Goal: Information Seeking & Learning: Check status

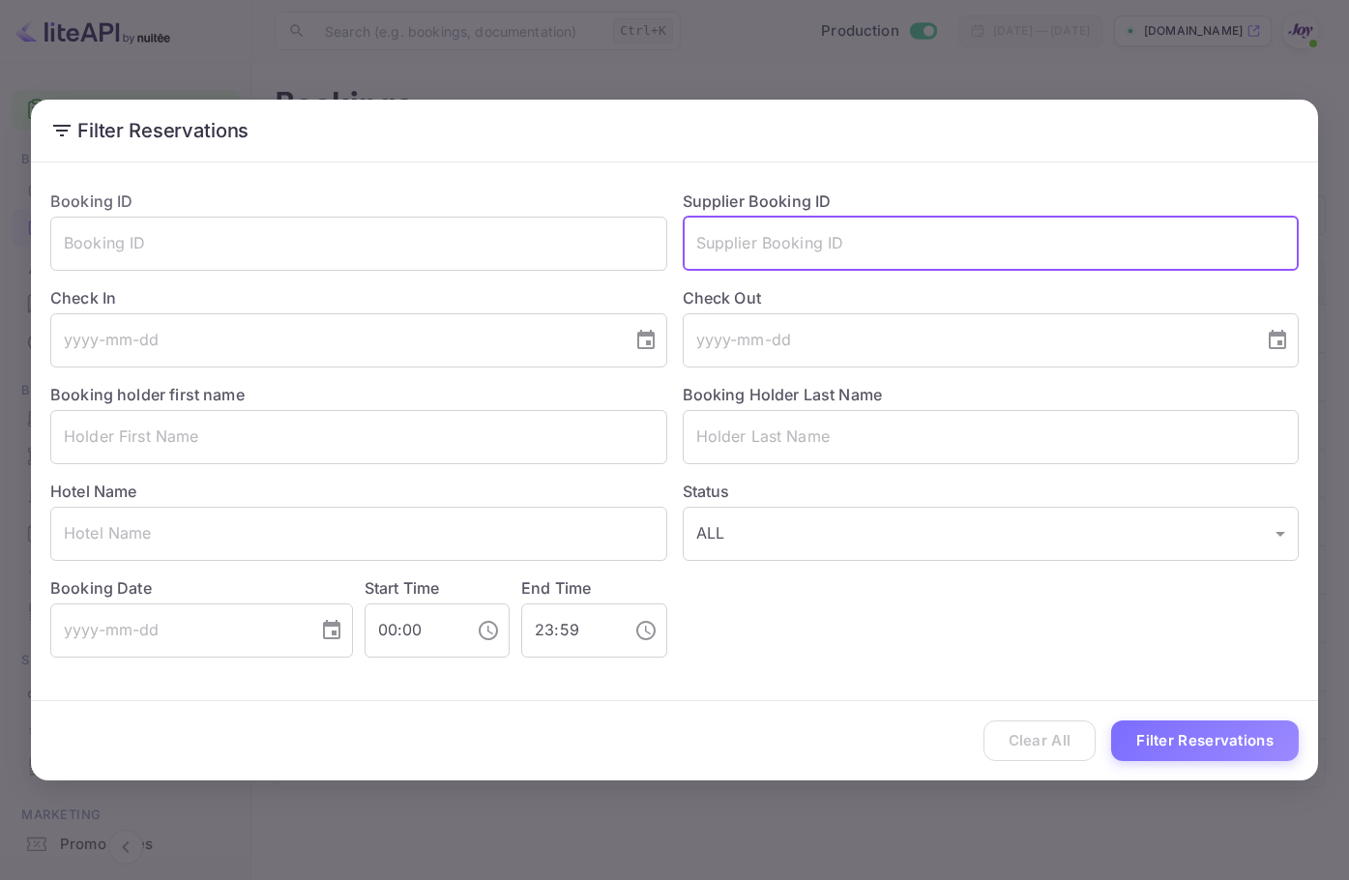
click at [860, 249] on input "text" at bounding box center [991, 244] width 617 height 54
paste input "9369499"
click at [867, 241] on input "9369499" at bounding box center [991, 244] width 617 height 54
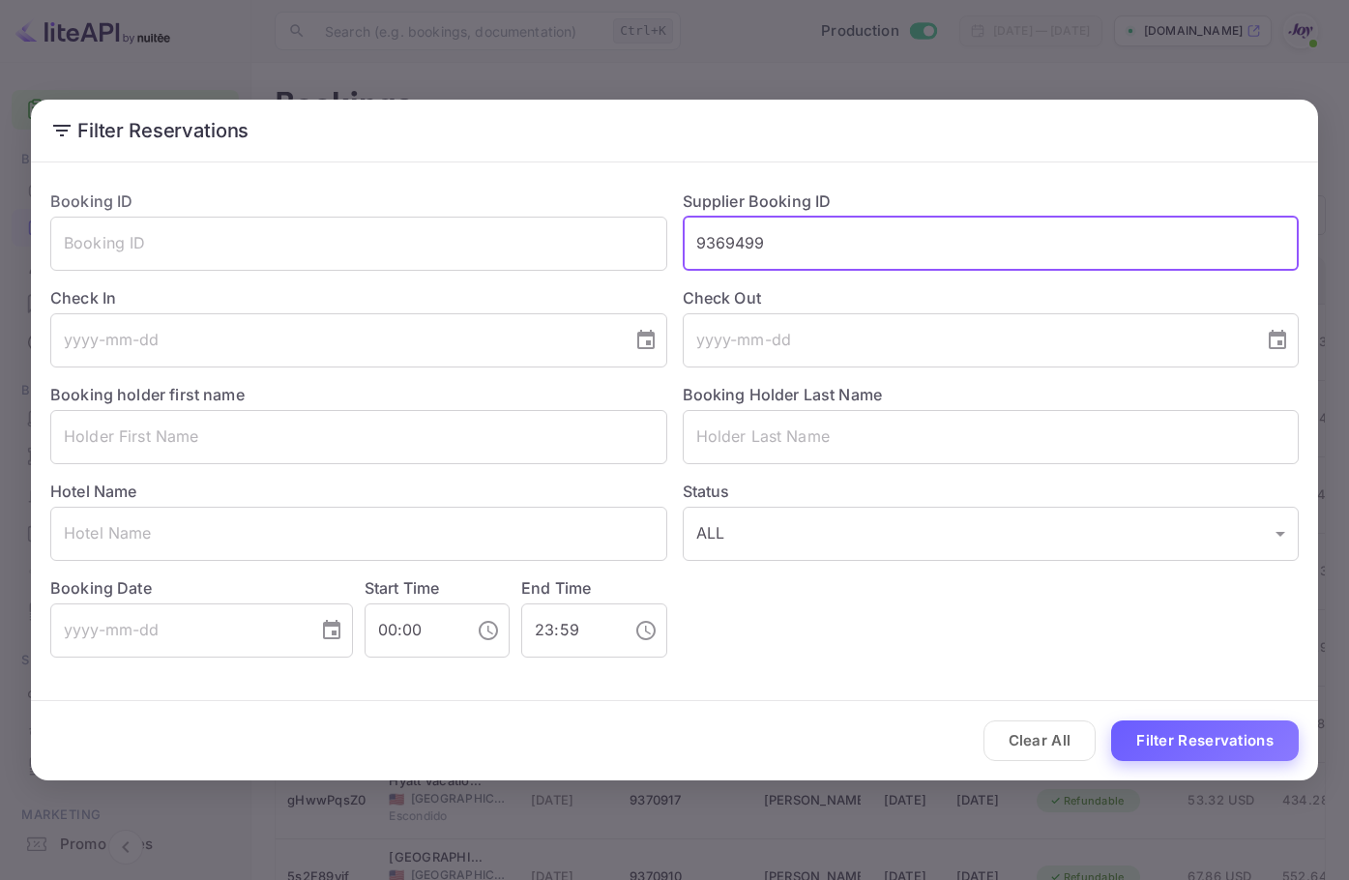
type input "9369499"
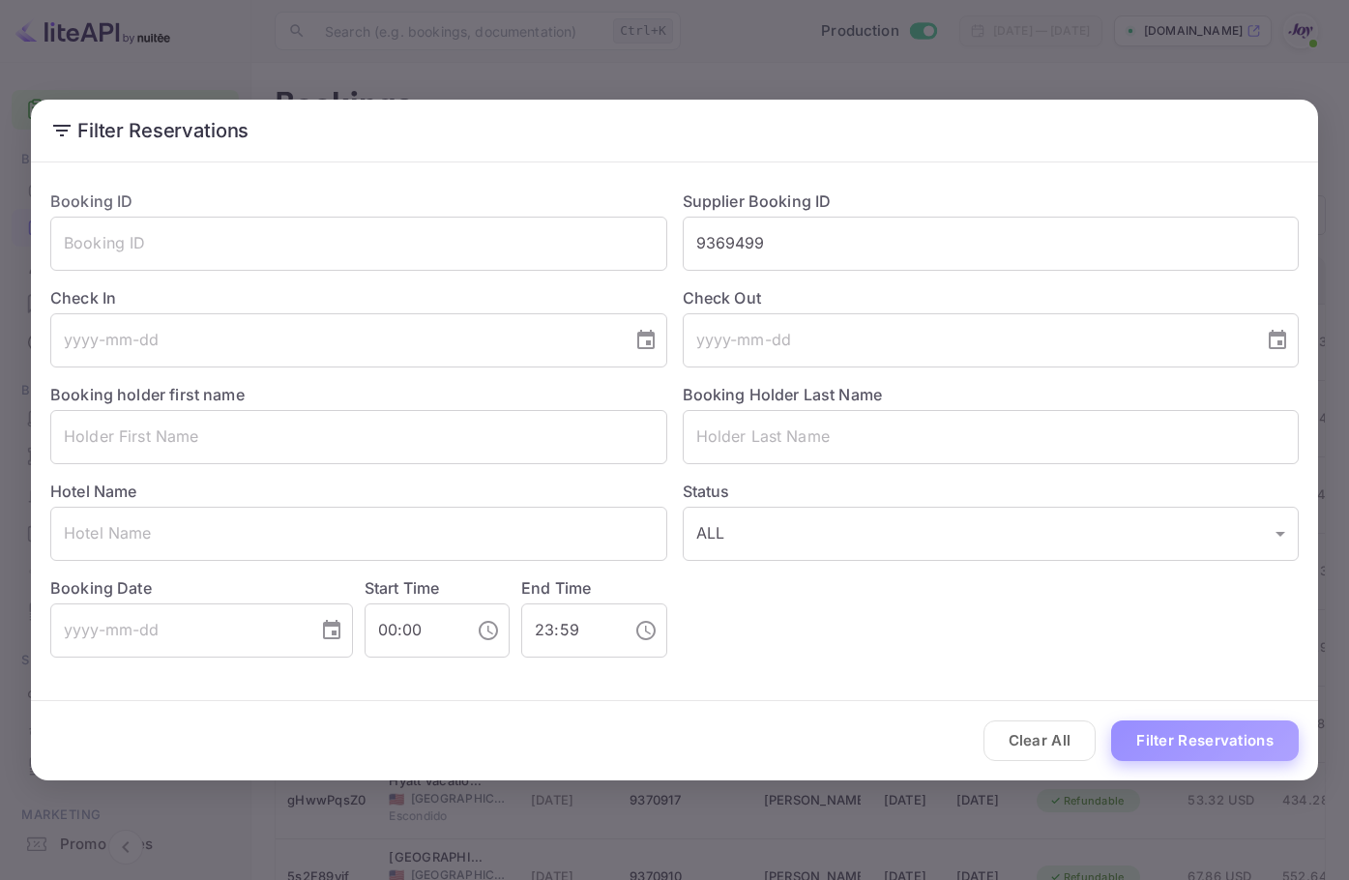
click at [1237, 725] on button "Filter Reservations" at bounding box center [1205, 741] width 188 height 42
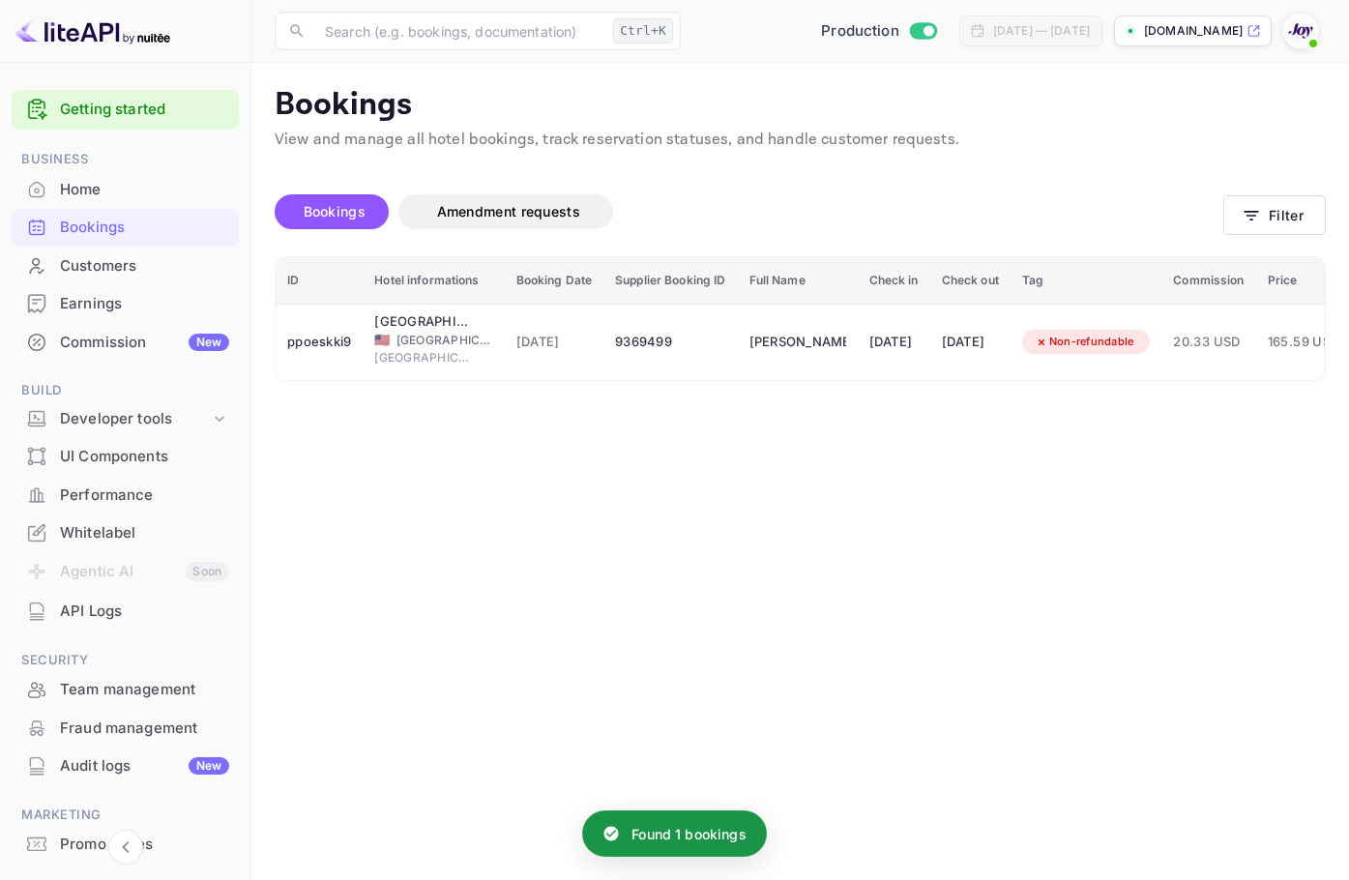
scroll to position [0, 219]
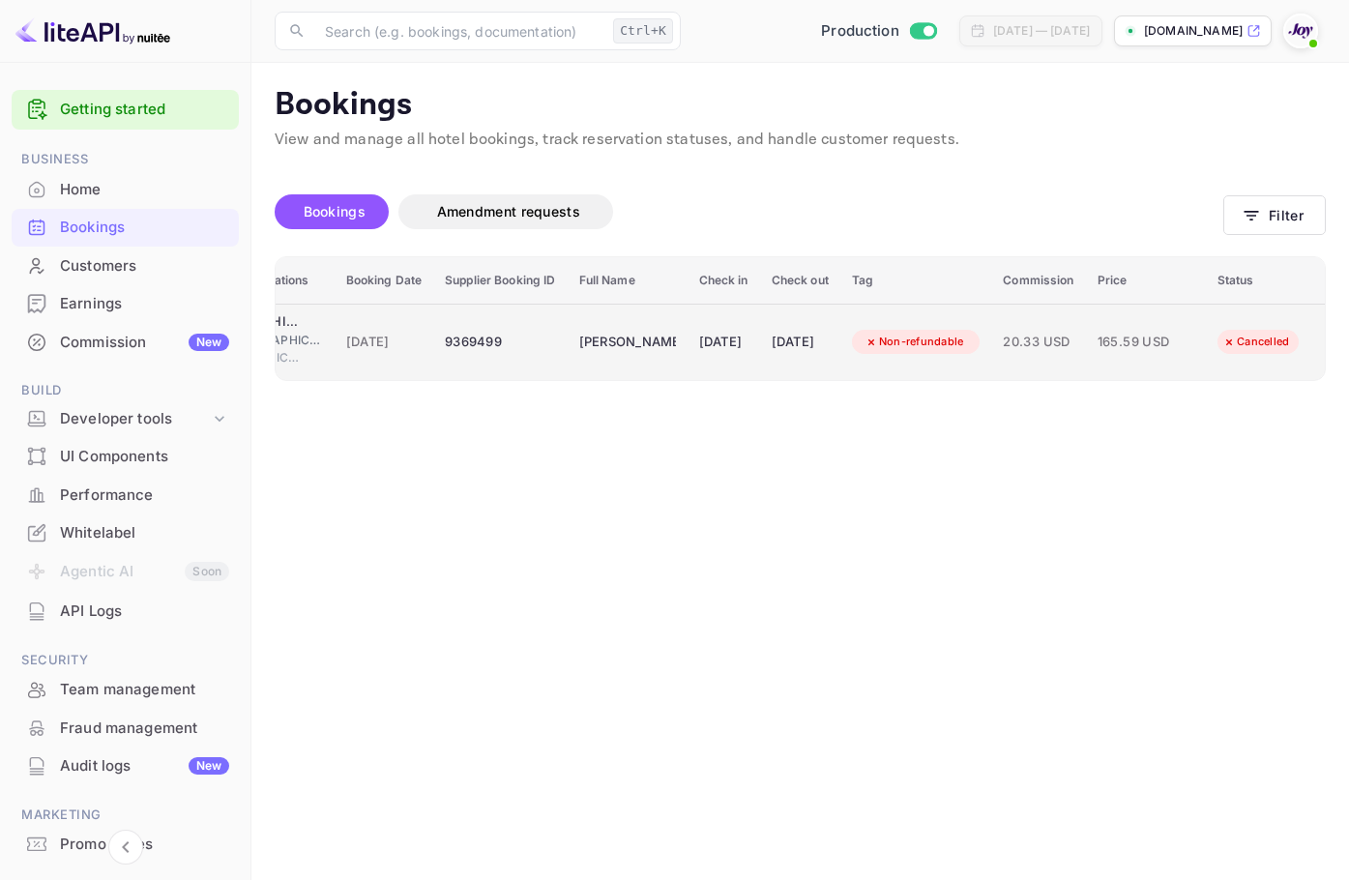
click at [468, 324] on td "9369499" at bounding box center [499, 342] width 133 height 76
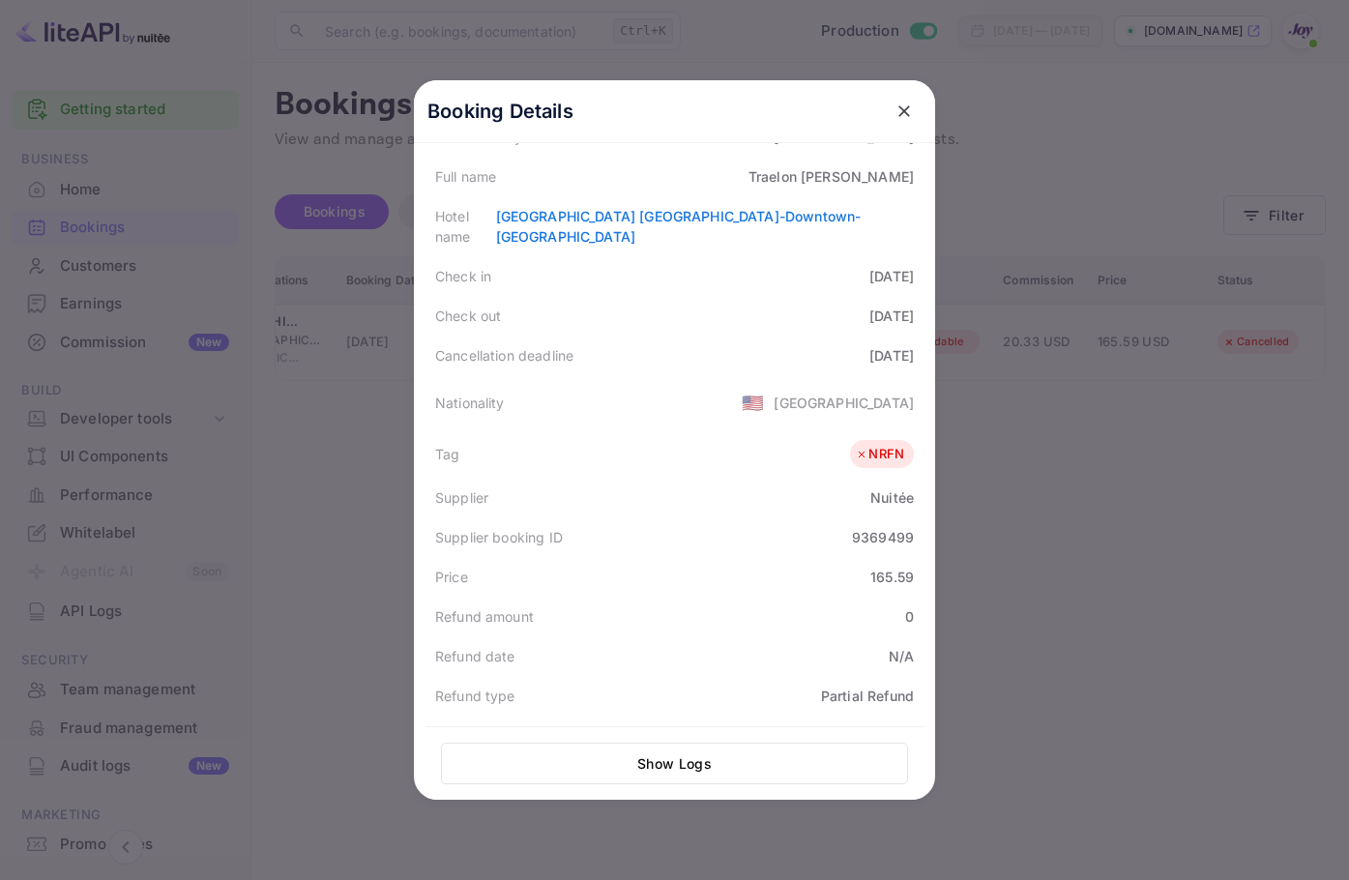
scroll to position [290, 0]
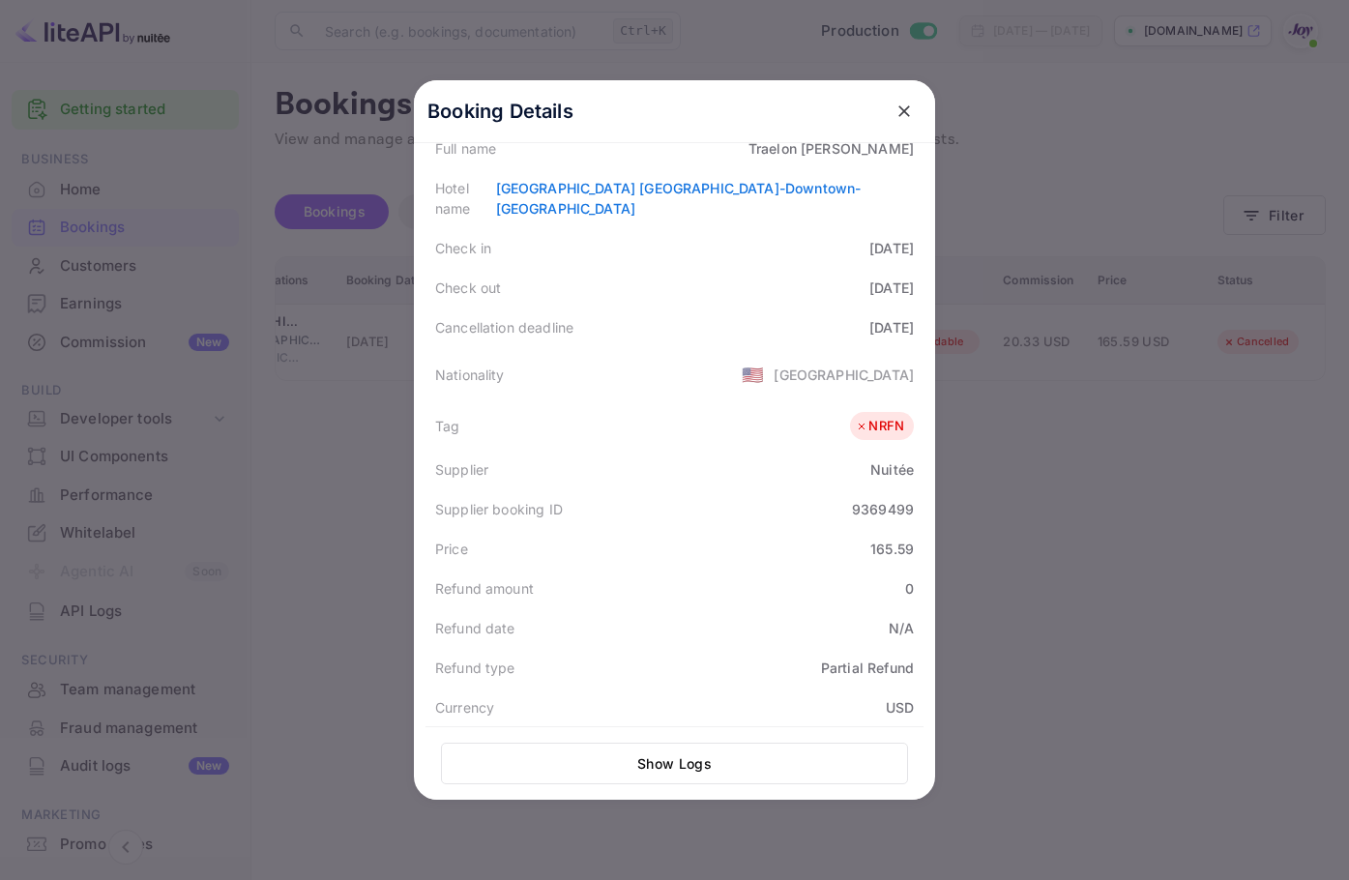
click at [896, 108] on icon "close" at bounding box center [904, 111] width 19 height 19
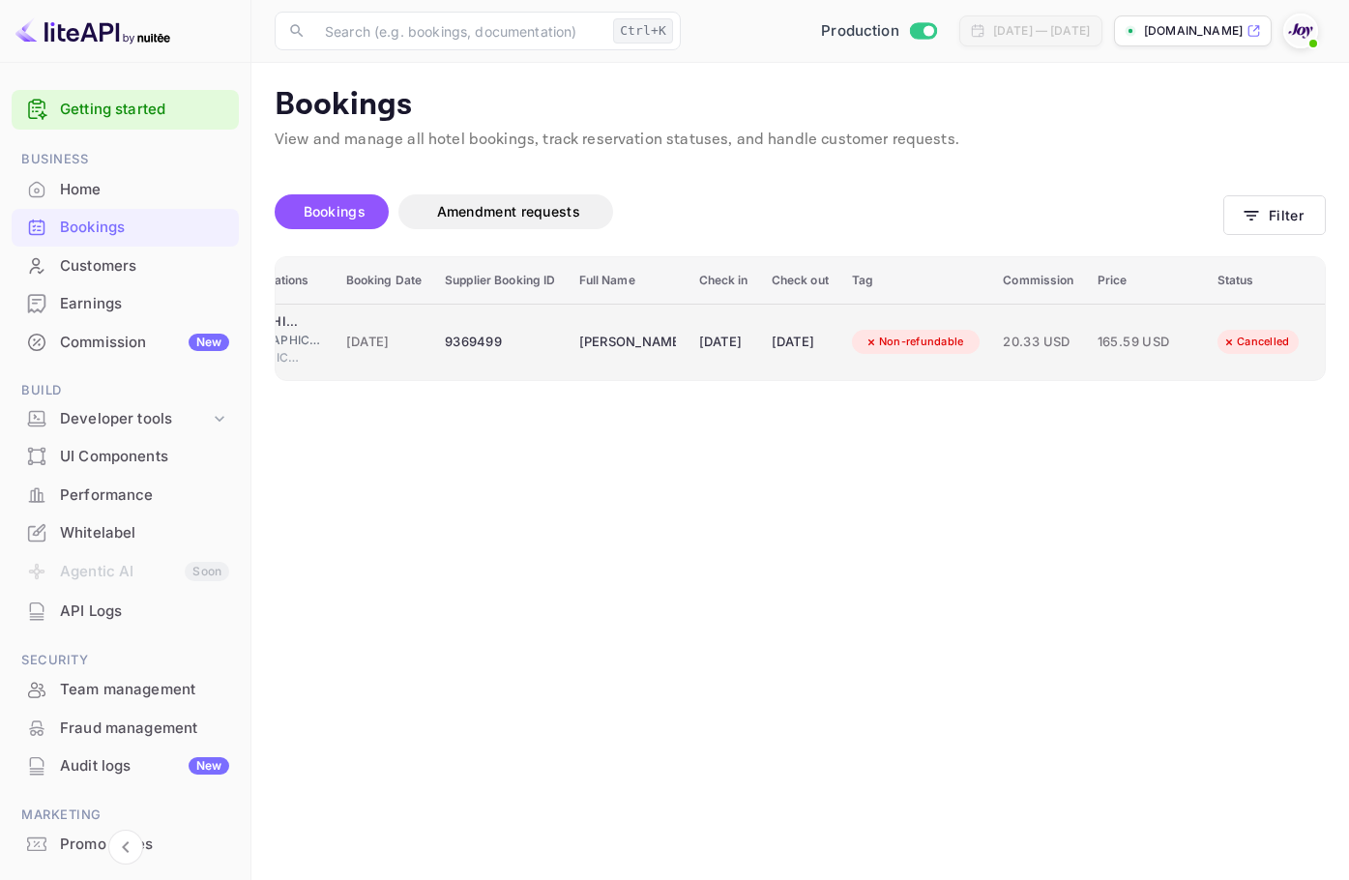
click at [720, 344] on div "[DATE]" at bounding box center [723, 342] width 49 height 31
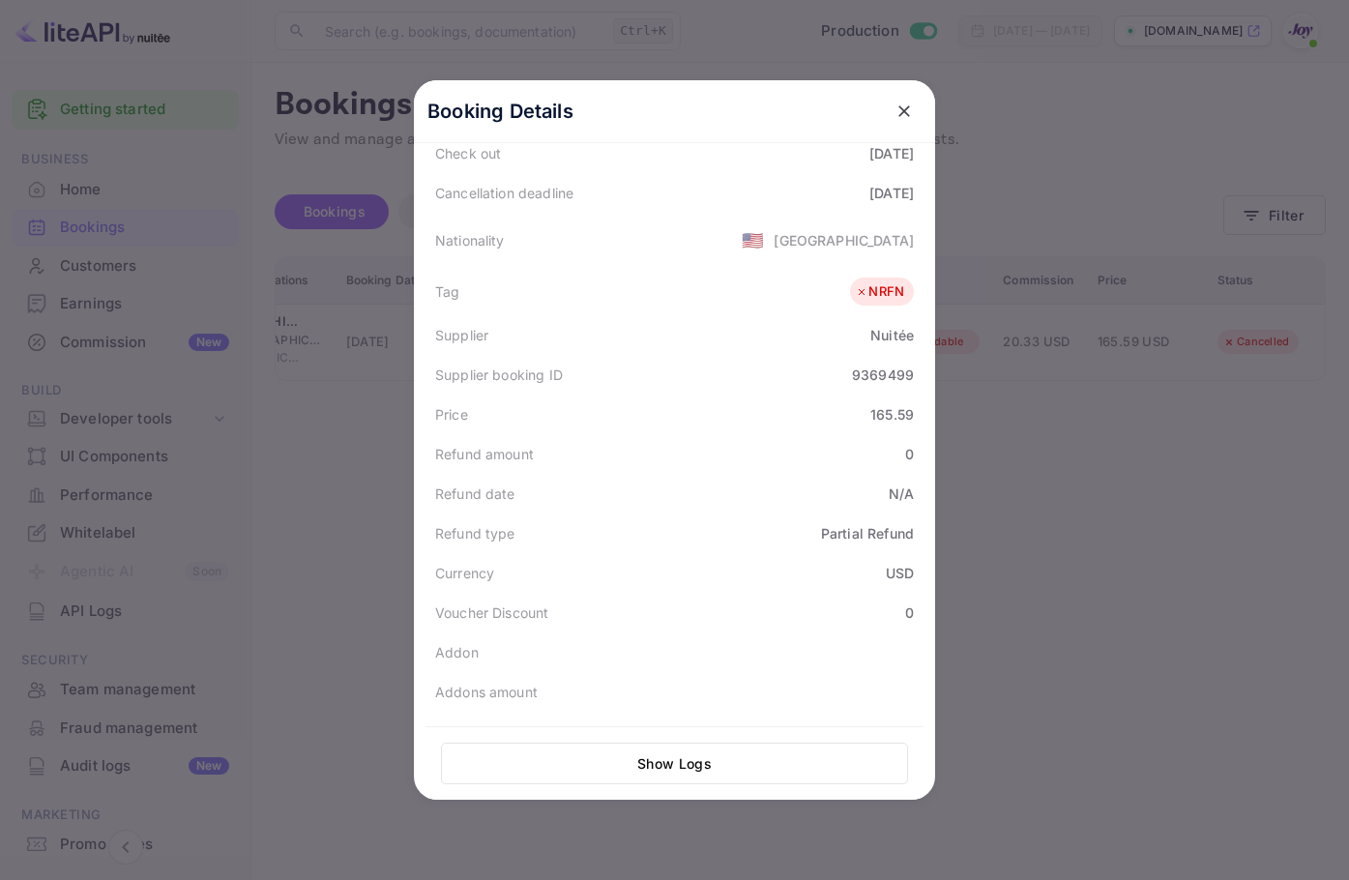
scroll to position [437, 0]
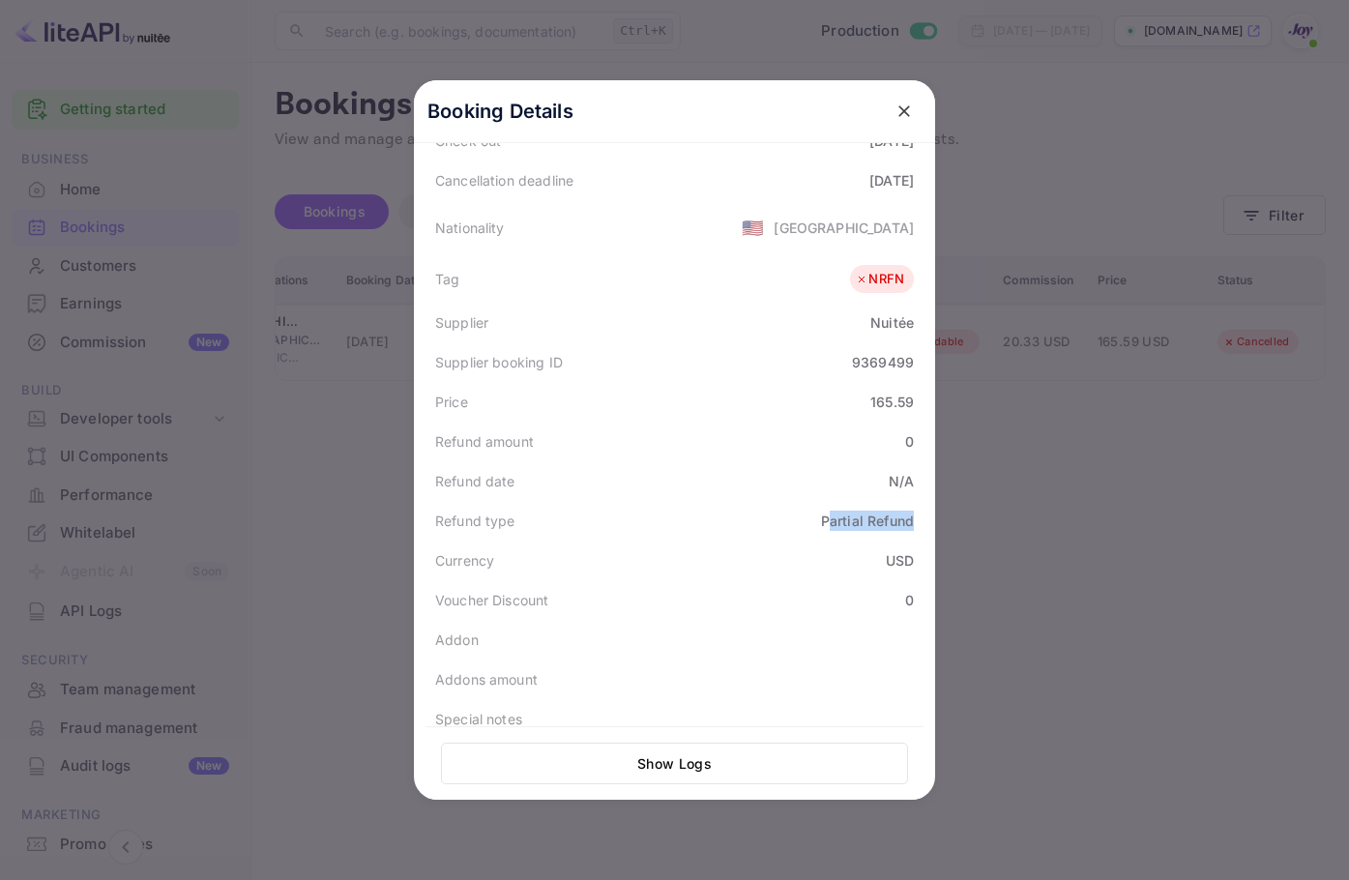
drag, startPoint x: 820, startPoint y: 505, endPoint x: 908, endPoint y: 507, distance: 88.0
click at [908, 507] on div "Refund type Partial Refund" at bounding box center [675, 521] width 498 height 40
drag, startPoint x: 1054, startPoint y: 507, endPoint x: 1043, endPoint y: 505, distance: 11.8
click at [1047, 505] on div at bounding box center [674, 440] width 1349 height 880
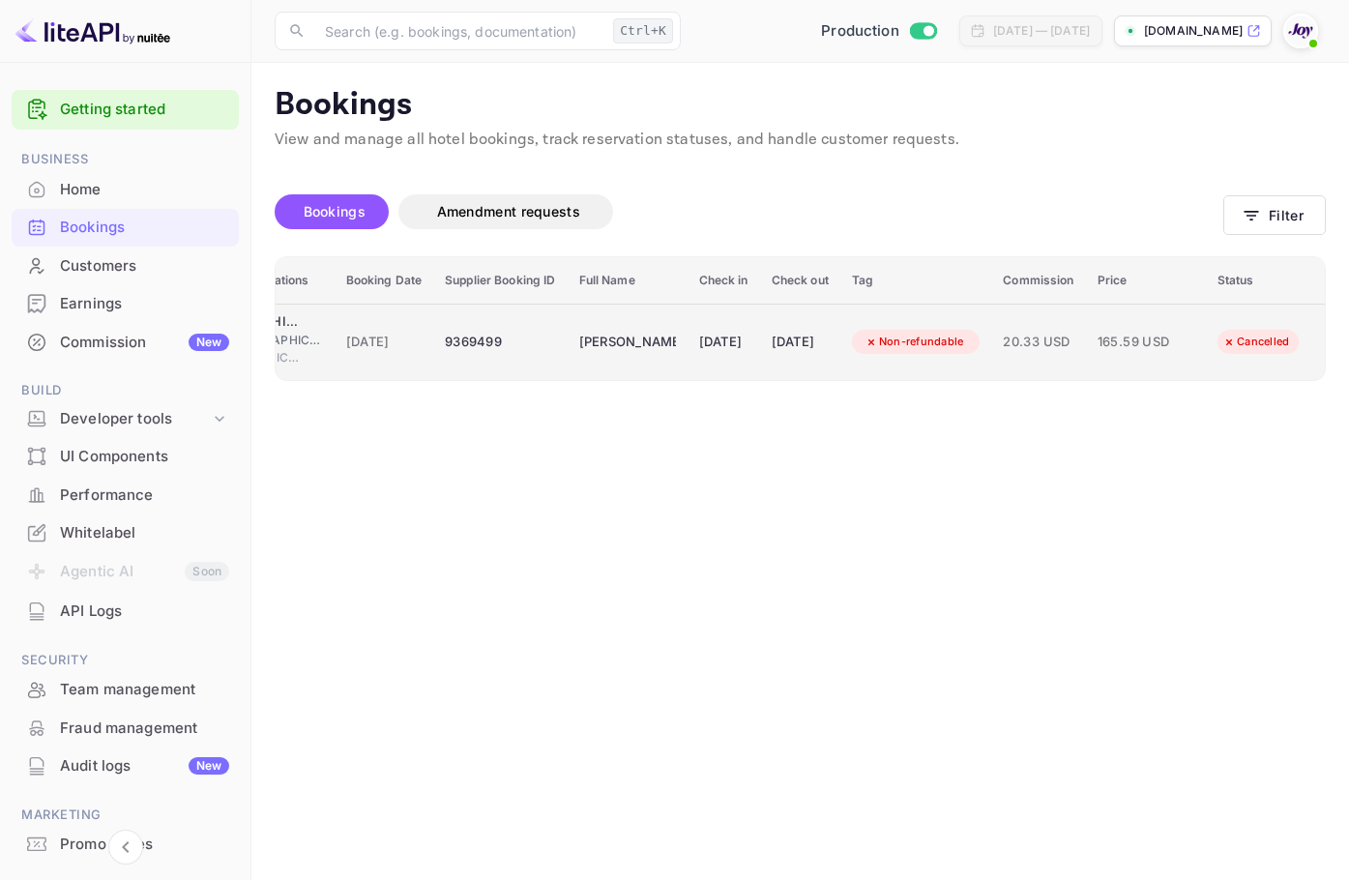
click at [346, 337] on span "[DATE]" at bounding box center [384, 342] width 76 height 21
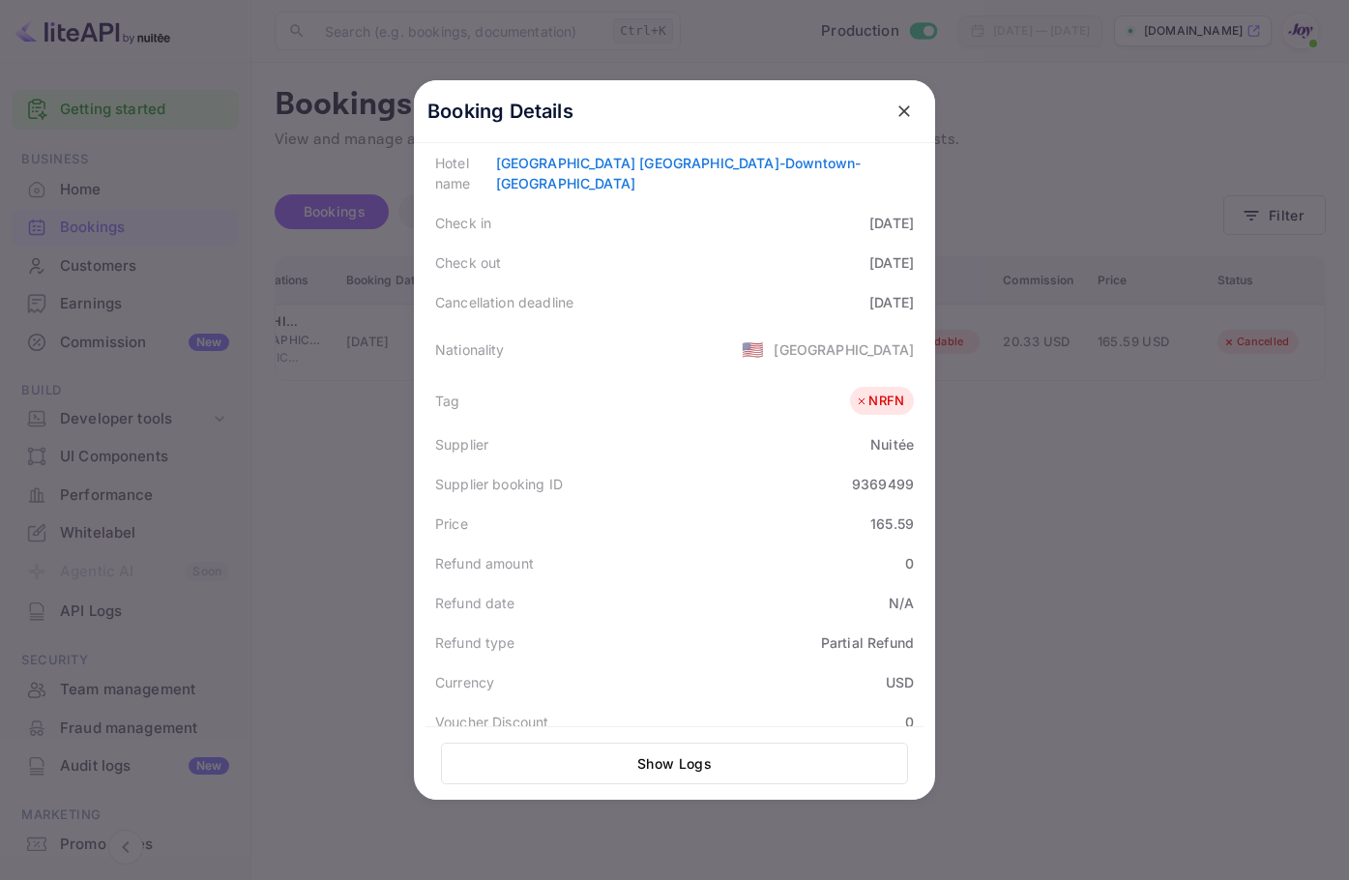
scroll to position [50, 0]
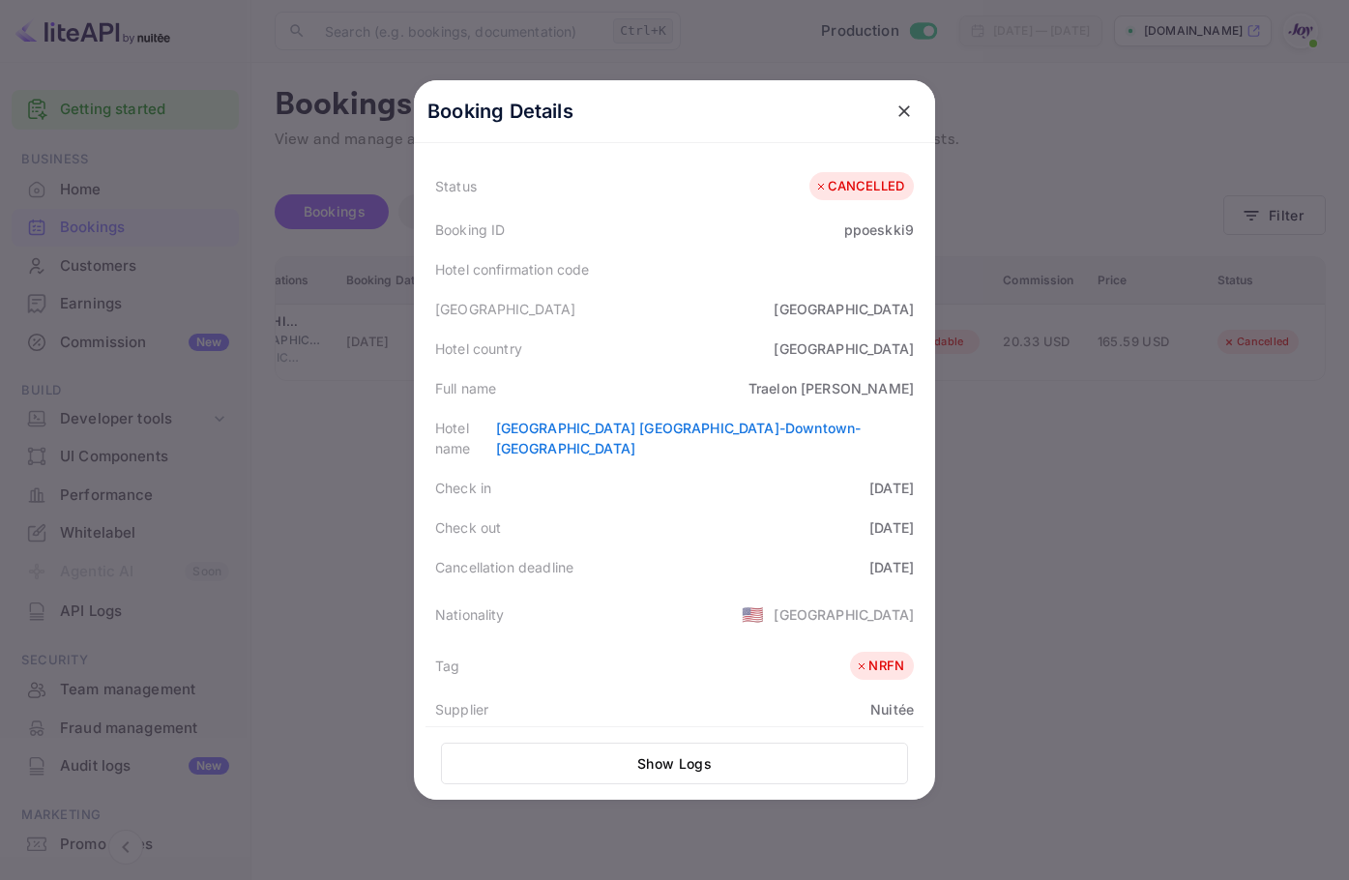
click at [1281, 520] on div at bounding box center [674, 440] width 1349 height 880
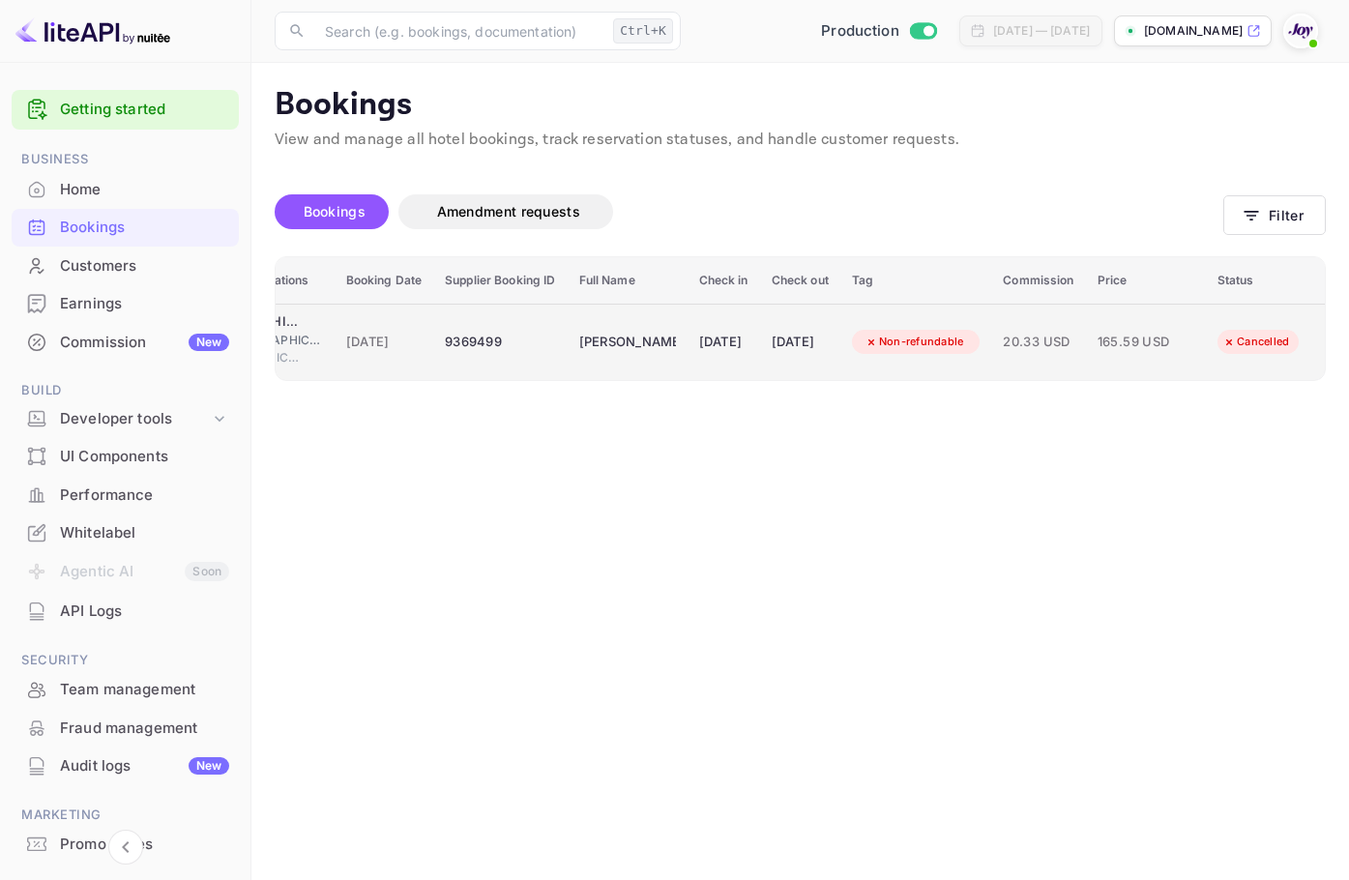
click at [1270, 346] on div "Cancelled" at bounding box center [1256, 342] width 92 height 24
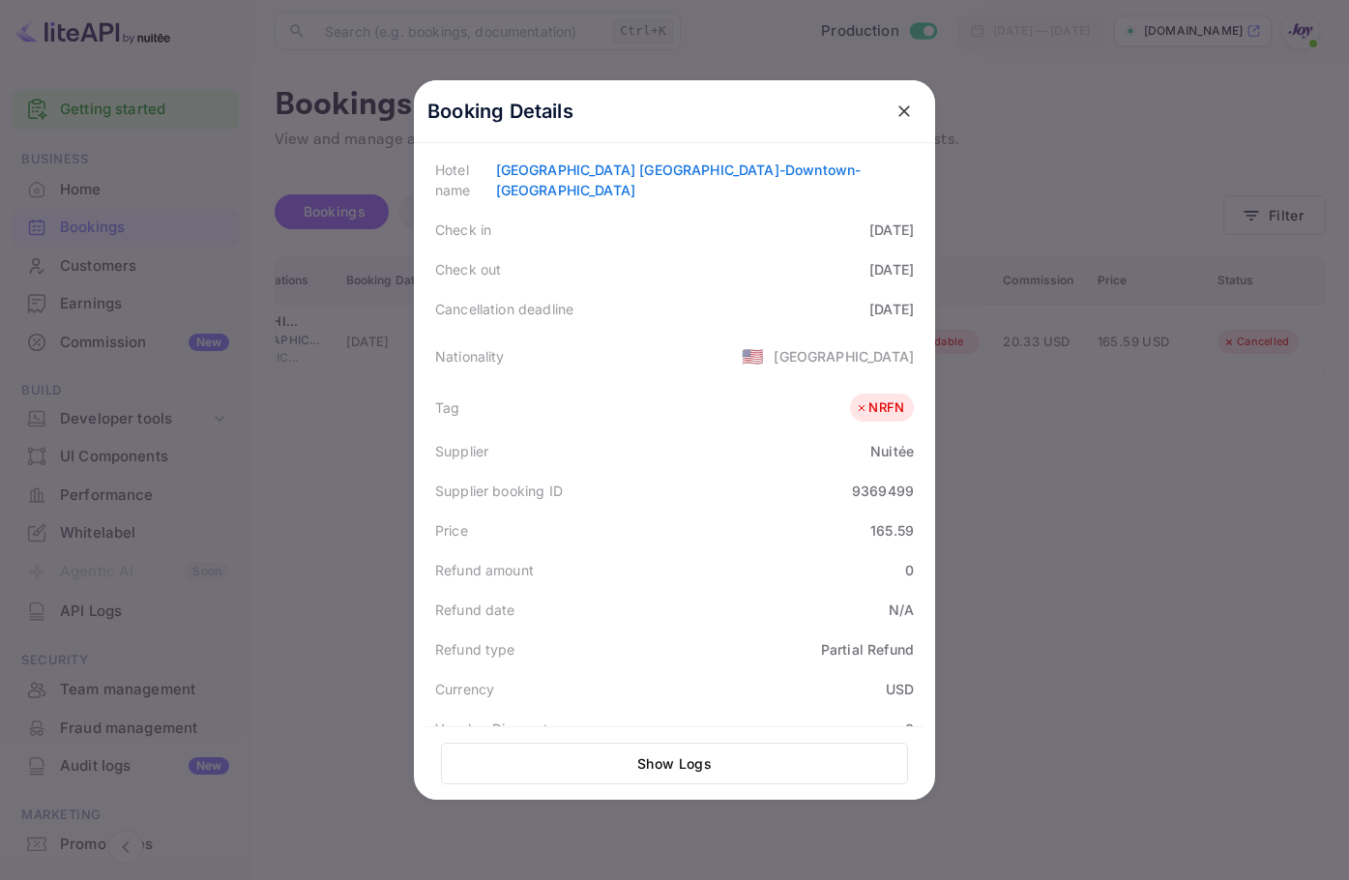
scroll to position [437, 0]
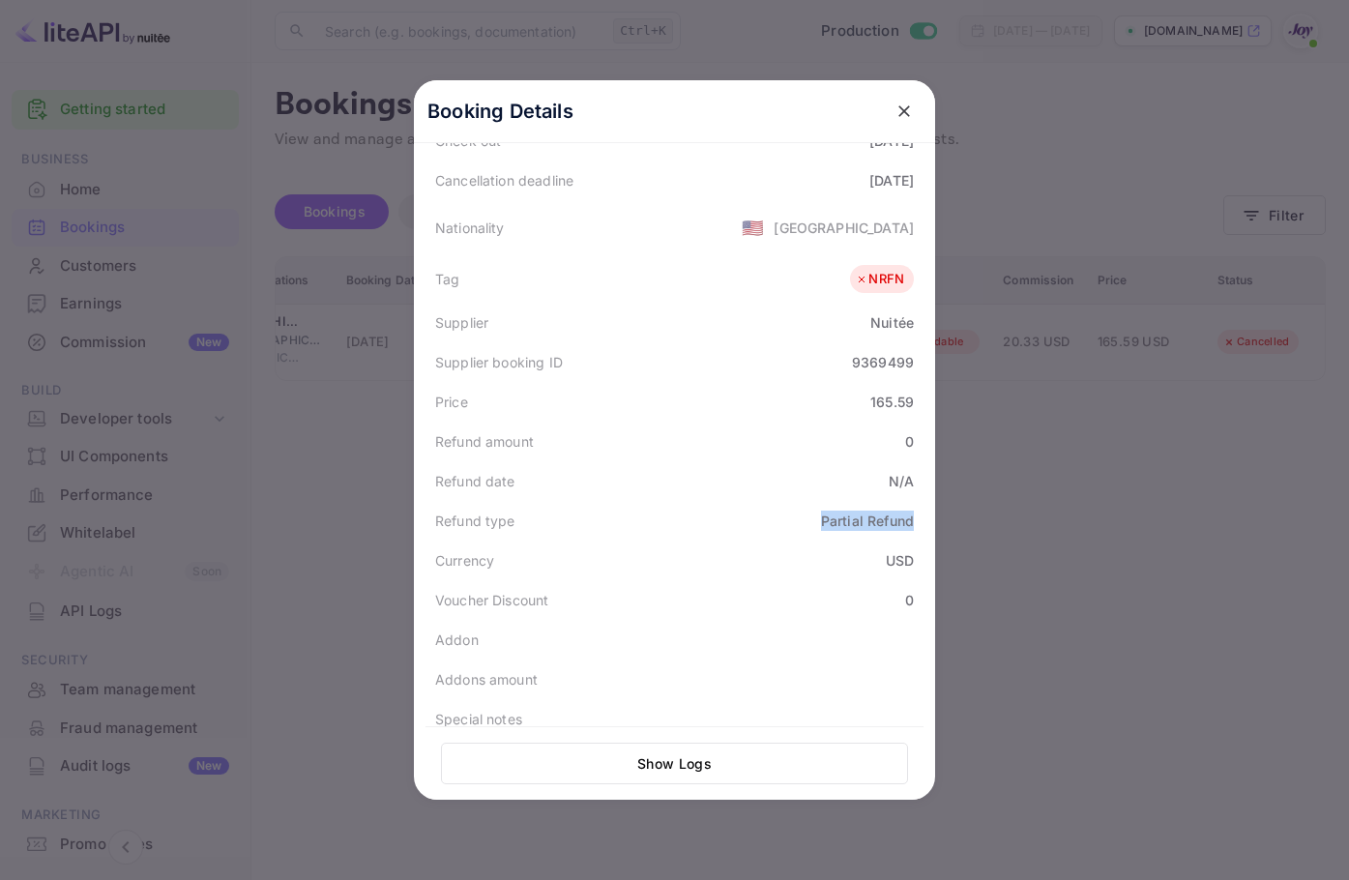
drag, startPoint x: 816, startPoint y: 513, endPoint x: 919, endPoint y: 506, distance: 102.7
click at [919, 506] on div "Booking Details Summary Timeline Message log Status CANCELLED Booking ID ppoesk…" at bounding box center [674, 440] width 521 height 720
click at [874, 511] on div "Partial Refund" at bounding box center [867, 521] width 93 height 20
click at [866, 511] on div "Partial Refund" at bounding box center [867, 521] width 93 height 20
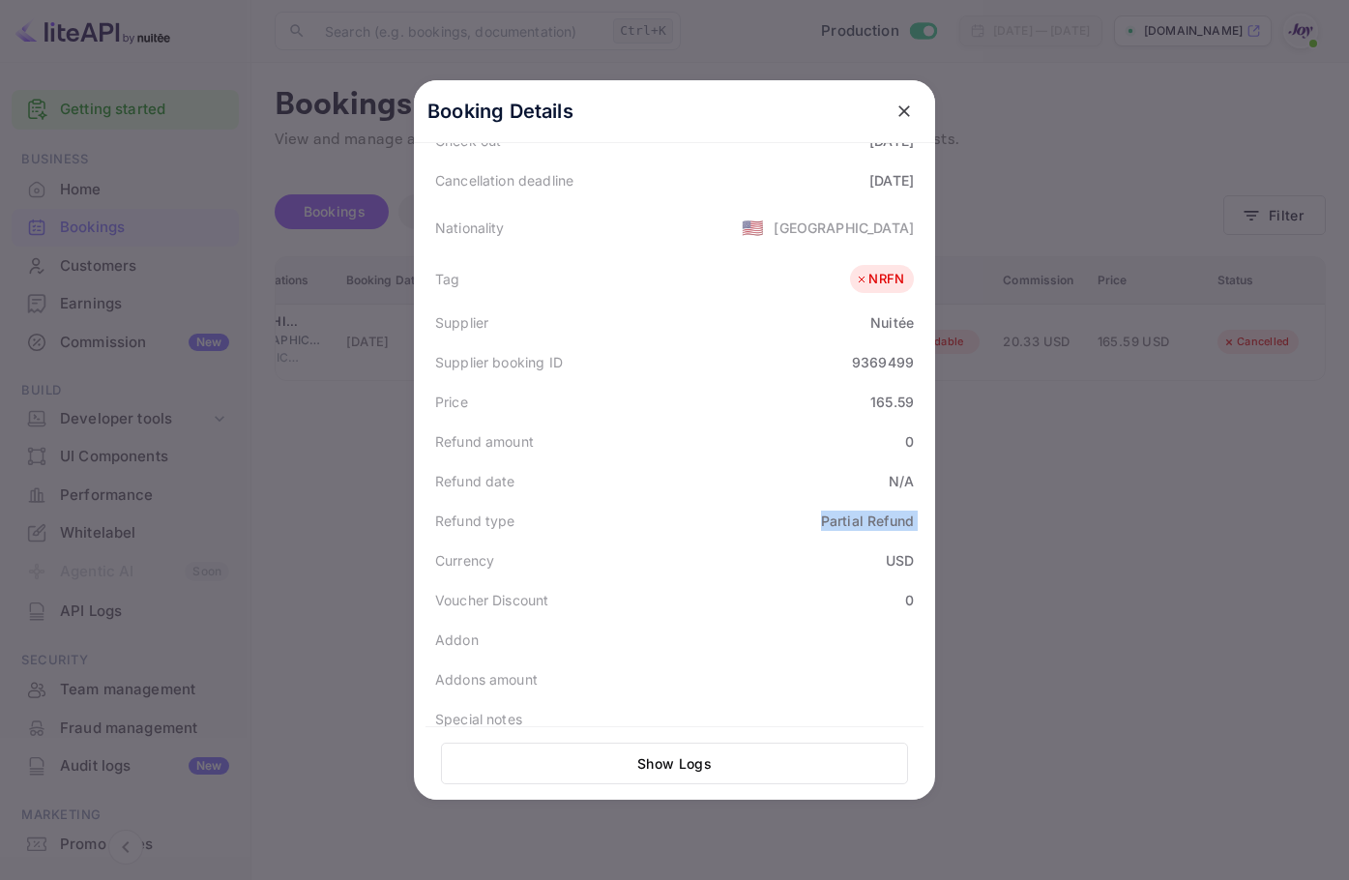
click at [867, 511] on div "Partial Refund" at bounding box center [867, 521] width 93 height 20
click at [873, 270] on div "NRFN" at bounding box center [879, 279] width 49 height 19
click at [978, 417] on div at bounding box center [674, 440] width 1349 height 880
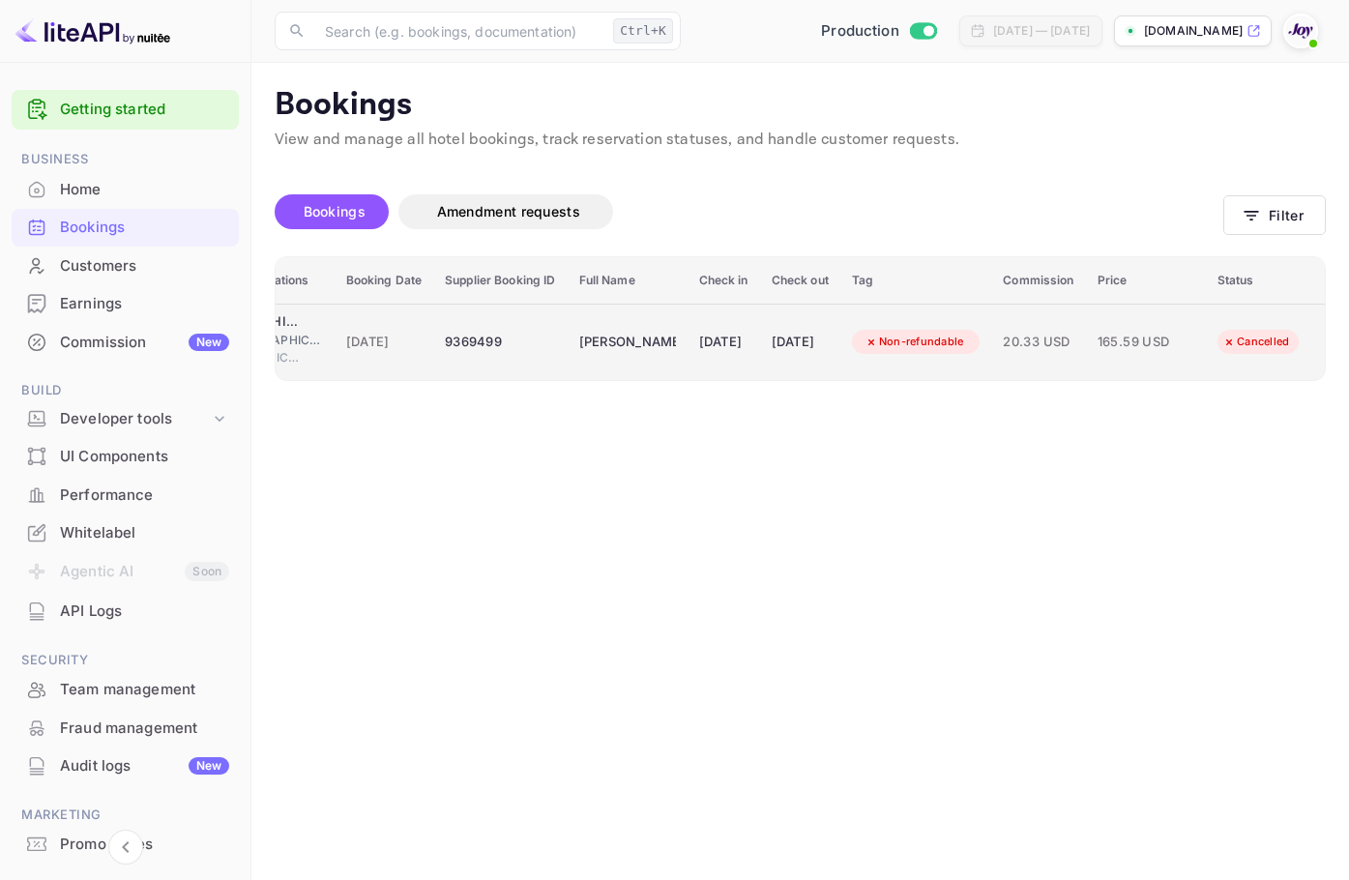
click at [451, 341] on div "9369499" at bounding box center [500, 342] width 110 height 31
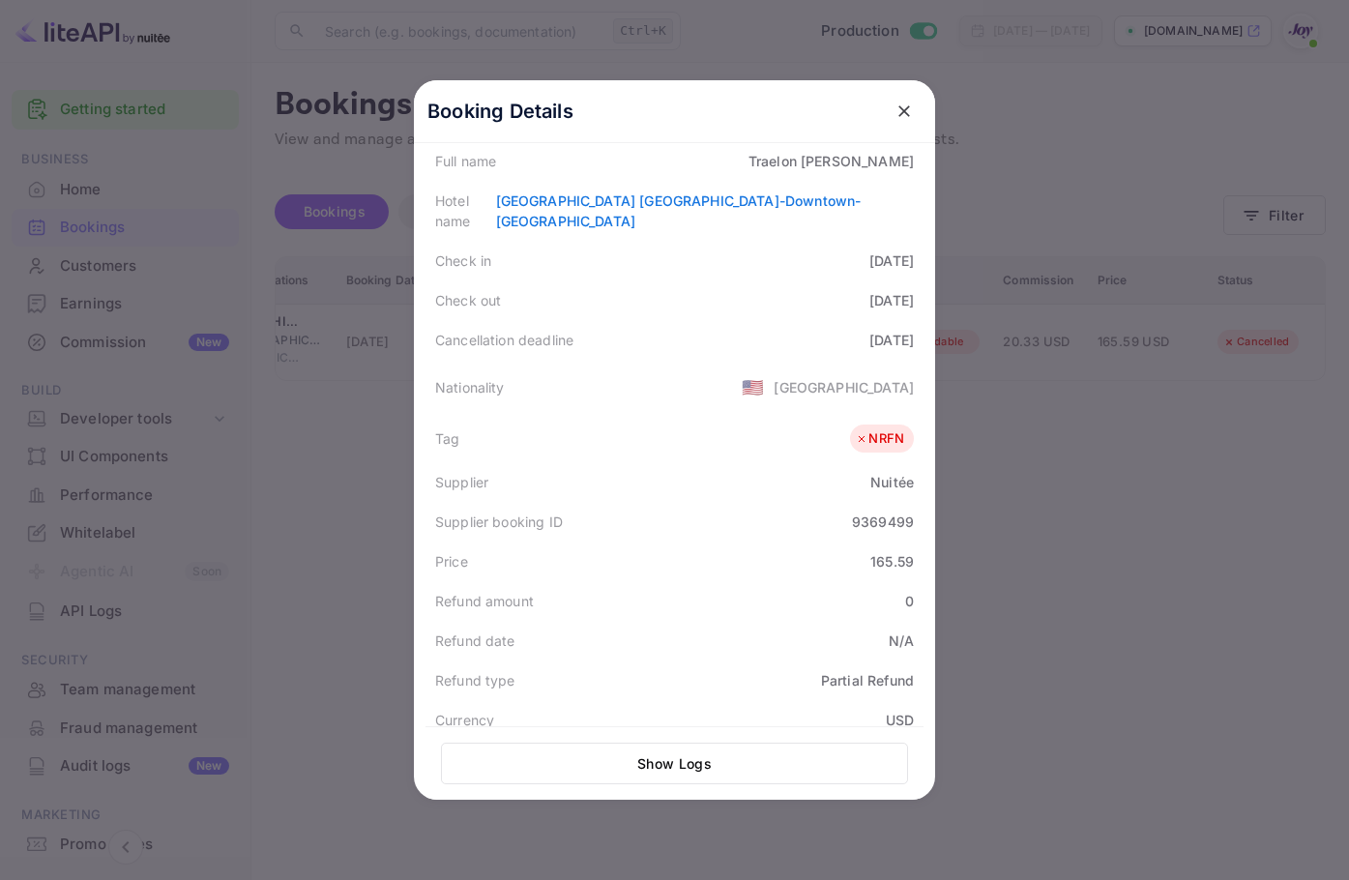
scroll to position [290, 0]
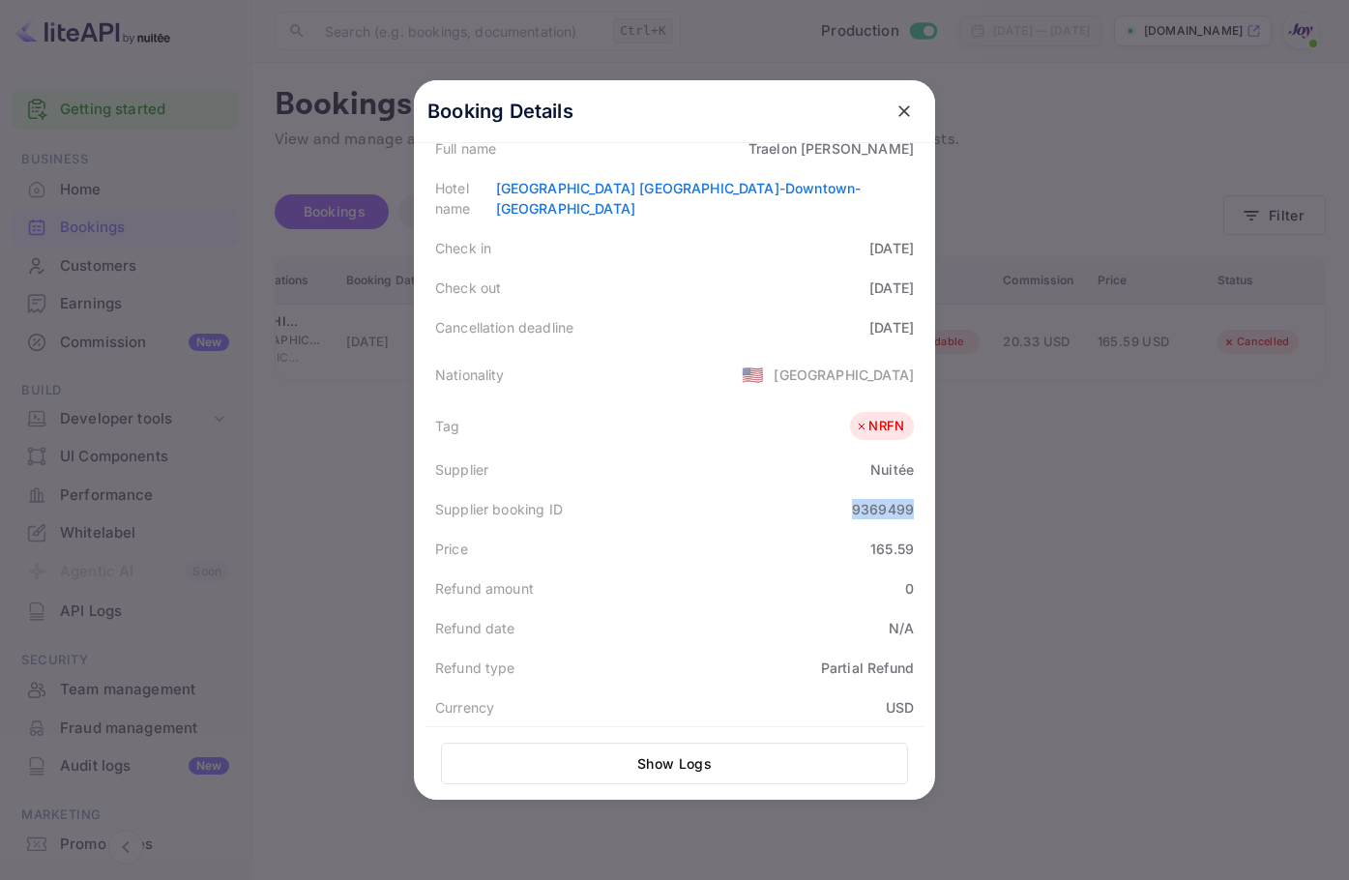
drag, startPoint x: 835, startPoint y: 485, endPoint x: 908, endPoint y: 484, distance: 73.5
click at [908, 489] on div "Supplier booking ID 9369499" at bounding box center [675, 509] width 498 height 40
copy div "9369499"
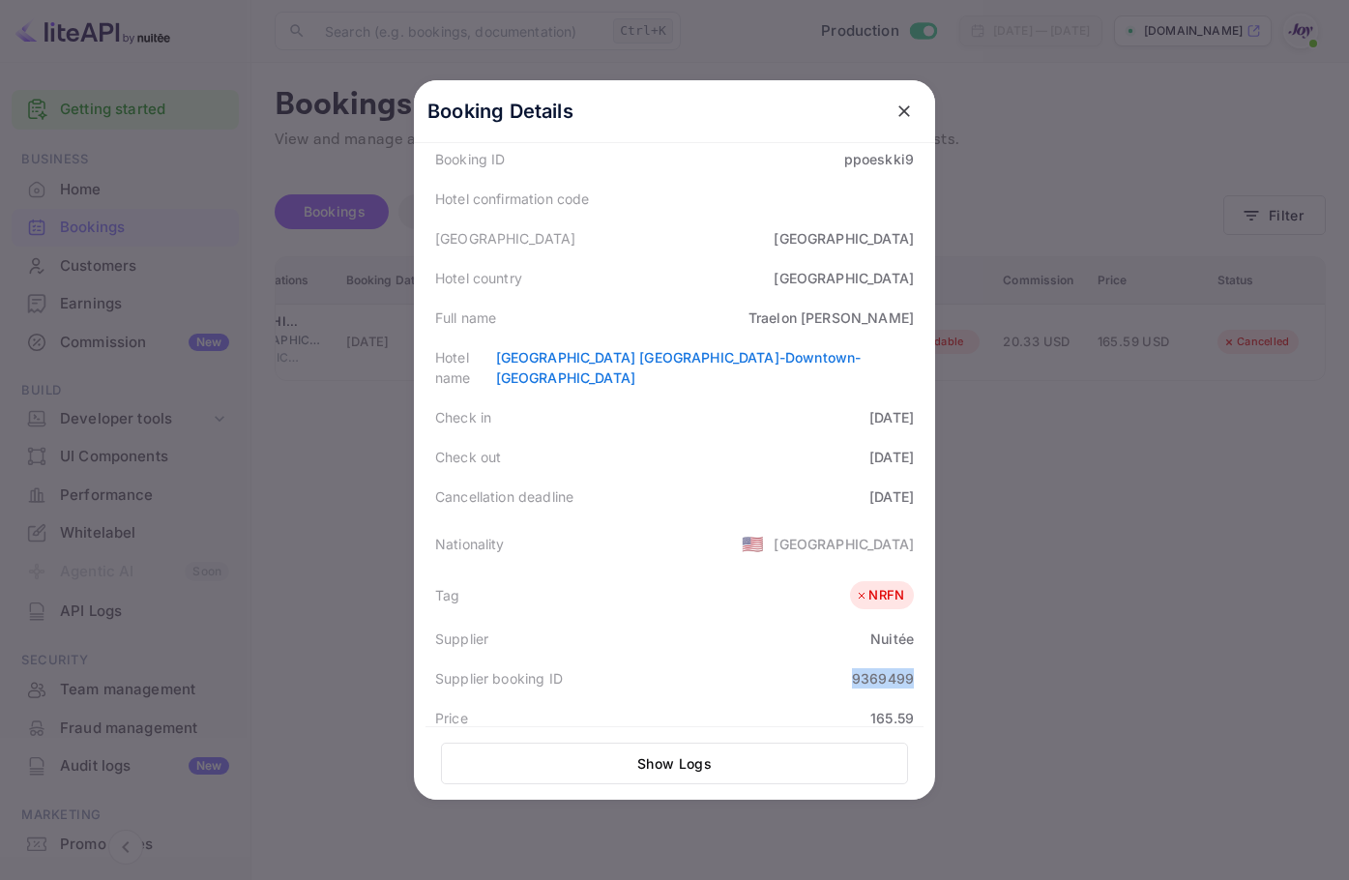
scroll to position [97, 0]
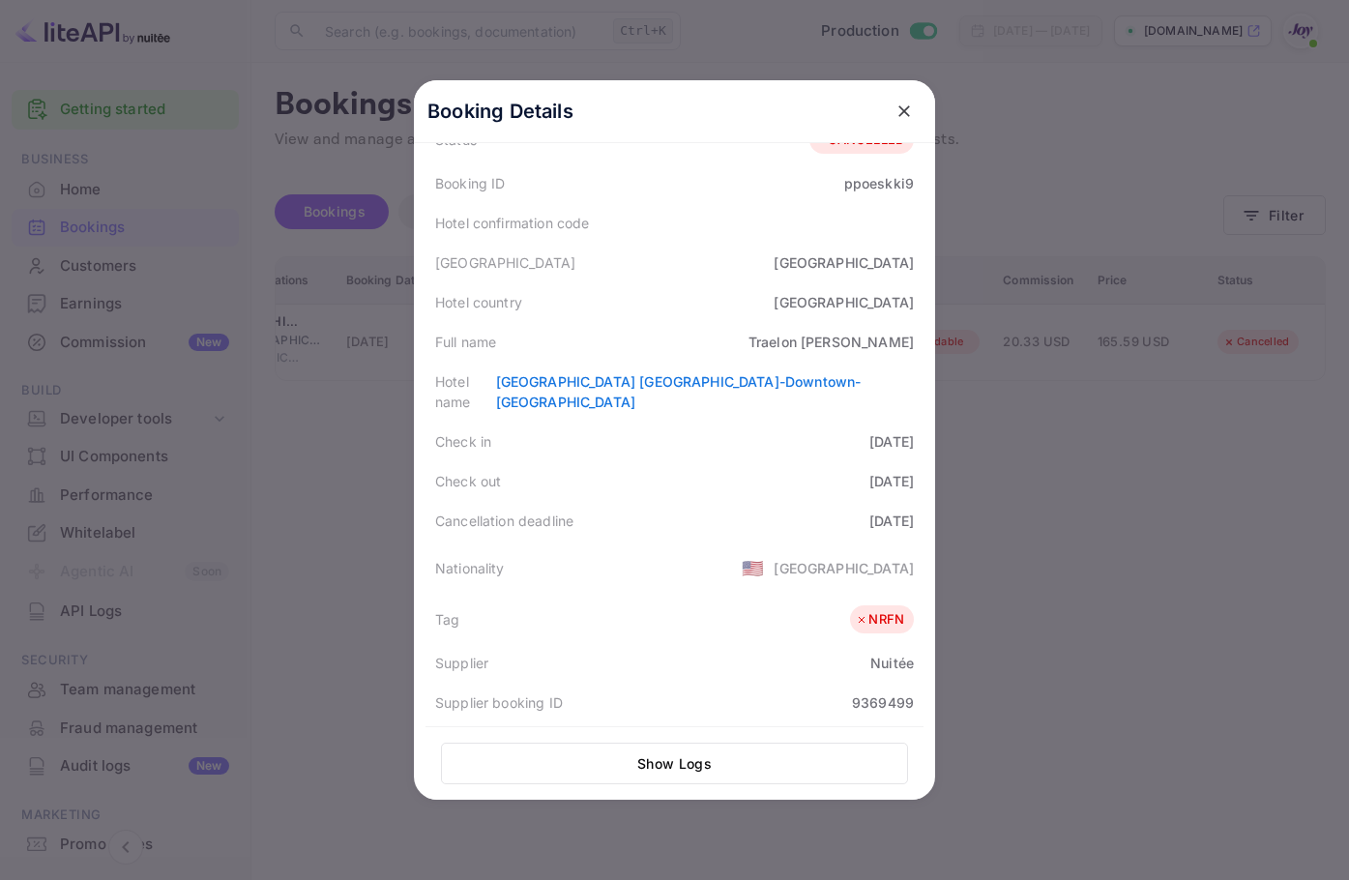
click at [886, 339] on div "[PERSON_NAME]" at bounding box center [831, 342] width 165 height 20
click at [886, 340] on div "[PERSON_NAME]" at bounding box center [831, 342] width 165 height 20
copy div "[PERSON_NAME]"
drag, startPoint x: 1086, startPoint y: 163, endPoint x: 970, endPoint y: 191, distance: 119.2
click at [1086, 164] on div at bounding box center [674, 440] width 1349 height 880
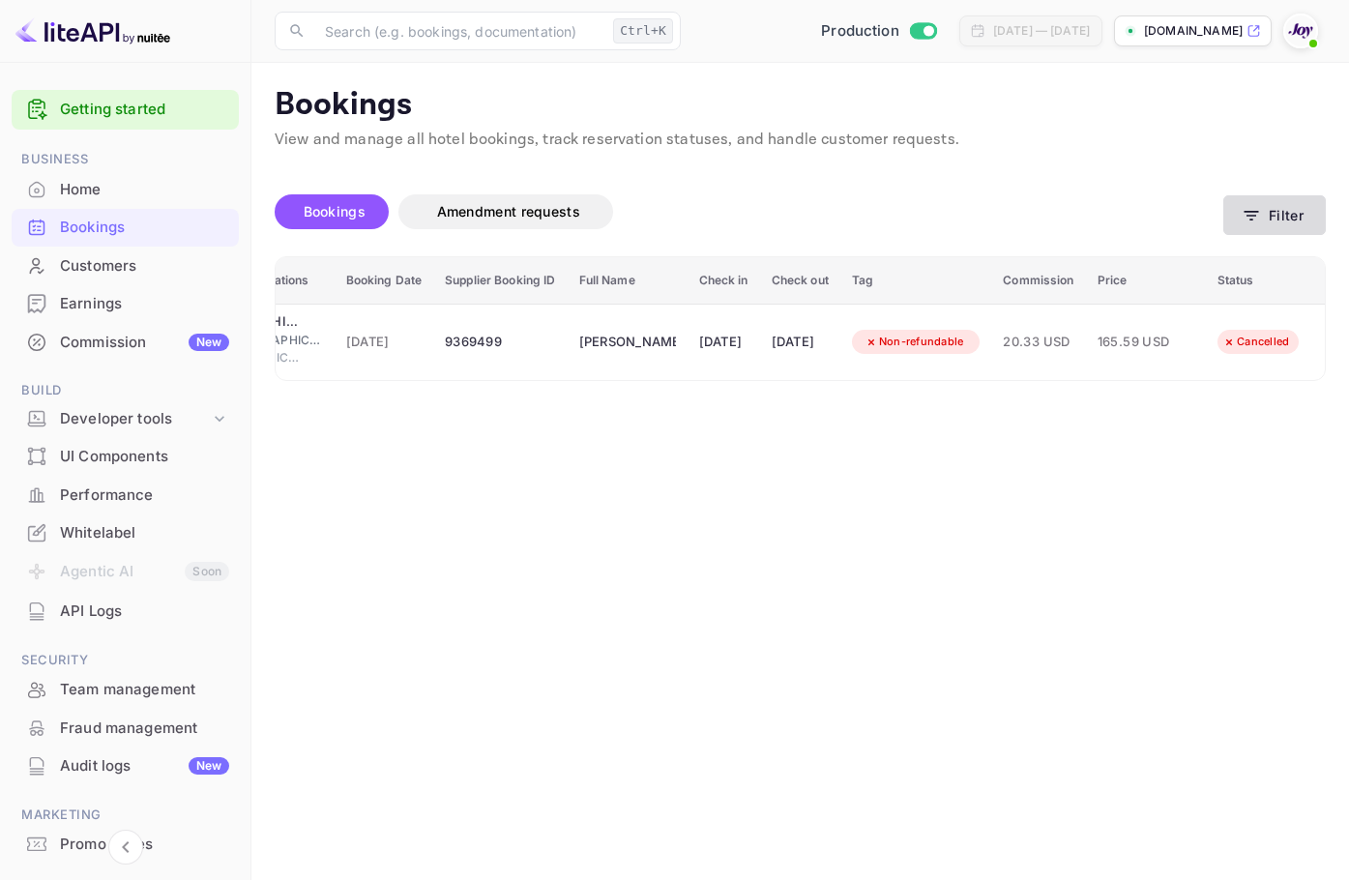
click at [1281, 219] on button "Filter" at bounding box center [1274, 215] width 103 height 40
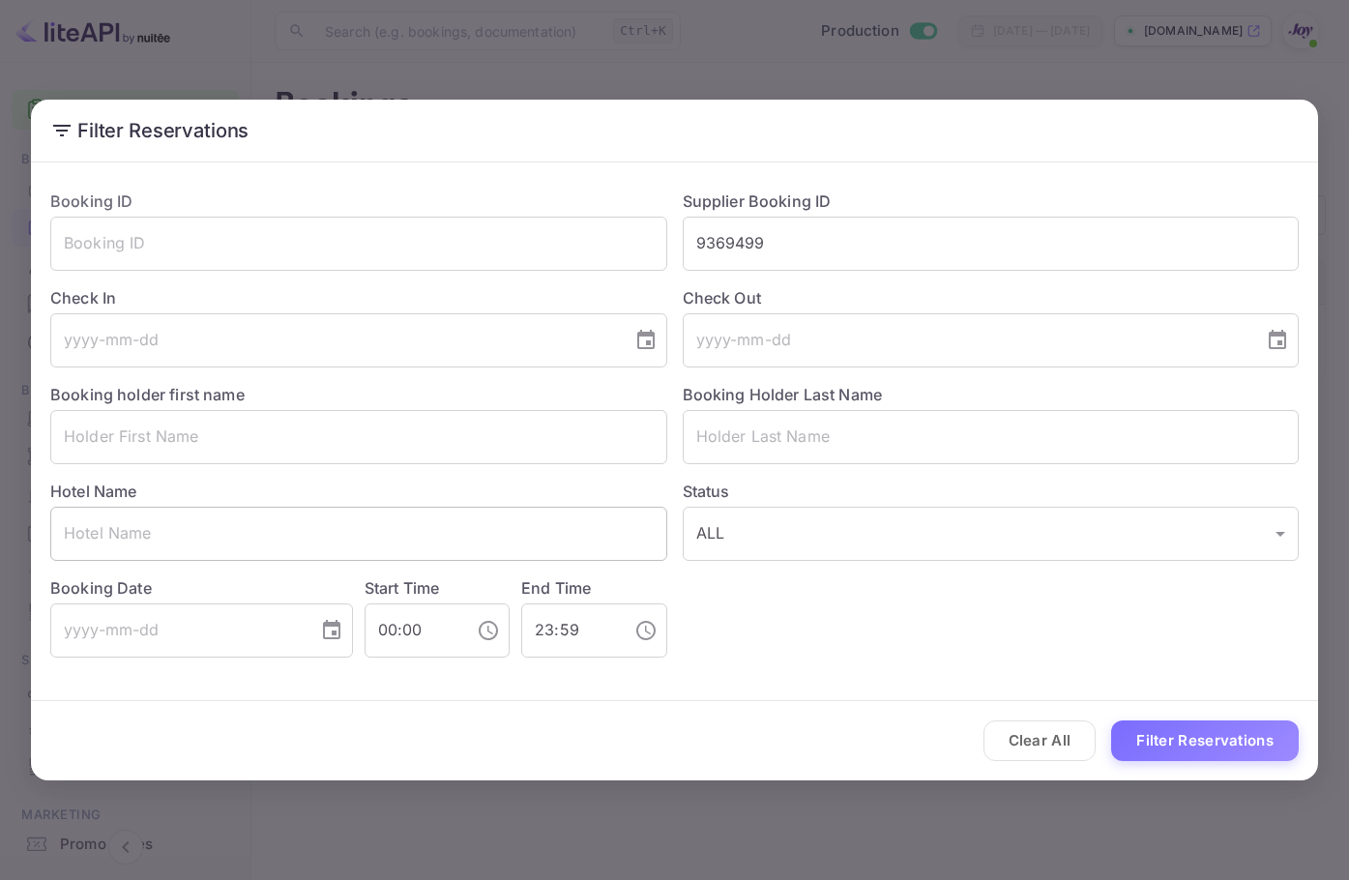
click at [420, 539] on input "text" at bounding box center [358, 534] width 617 height 54
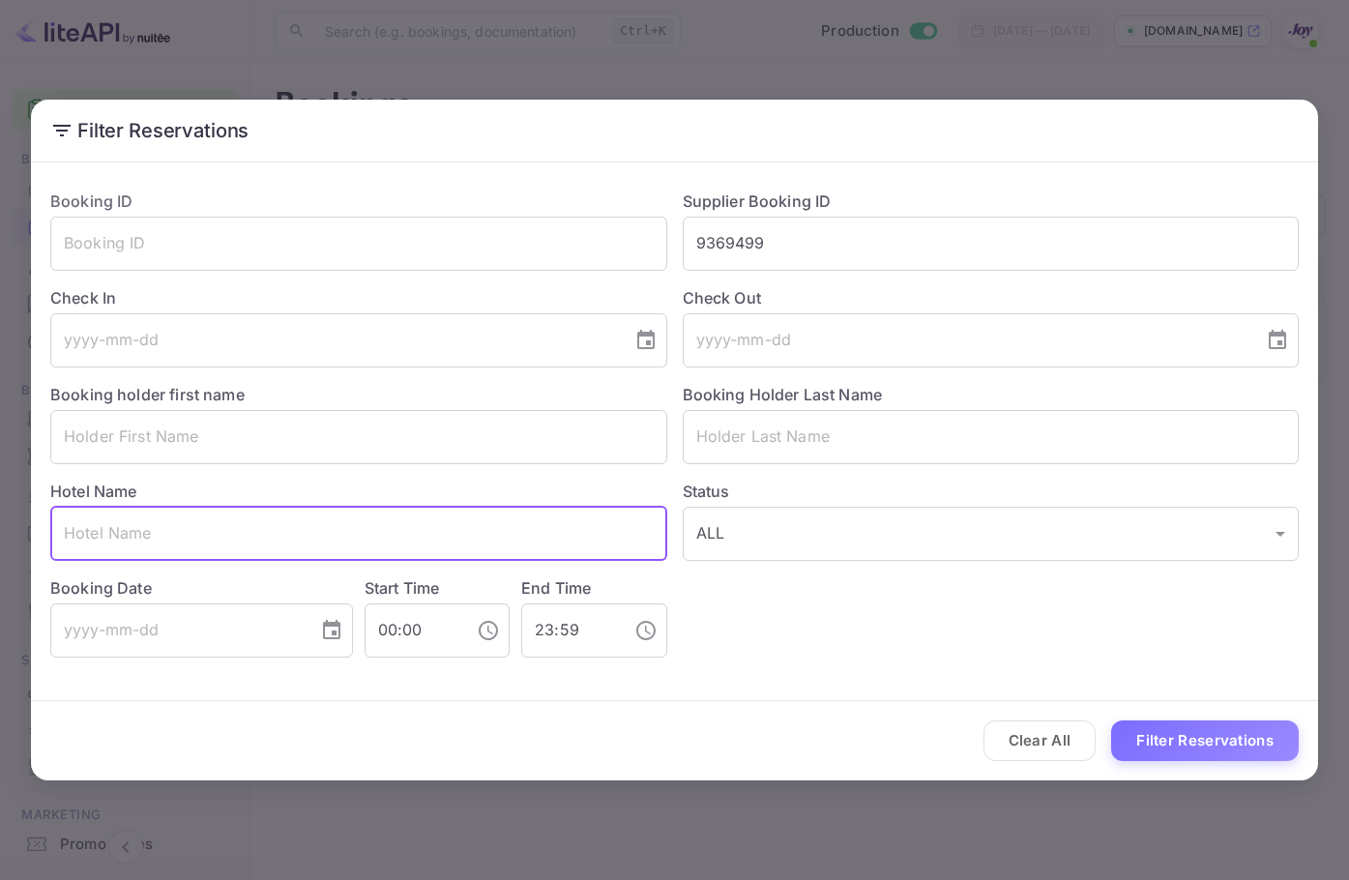
paste input "[PERSON_NAME] [PERSON_NAME]"
type input "[PERSON_NAME] [PERSON_NAME]"
click at [780, 240] on input "9369499" at bounding box center [991, 244] width 617 height 54
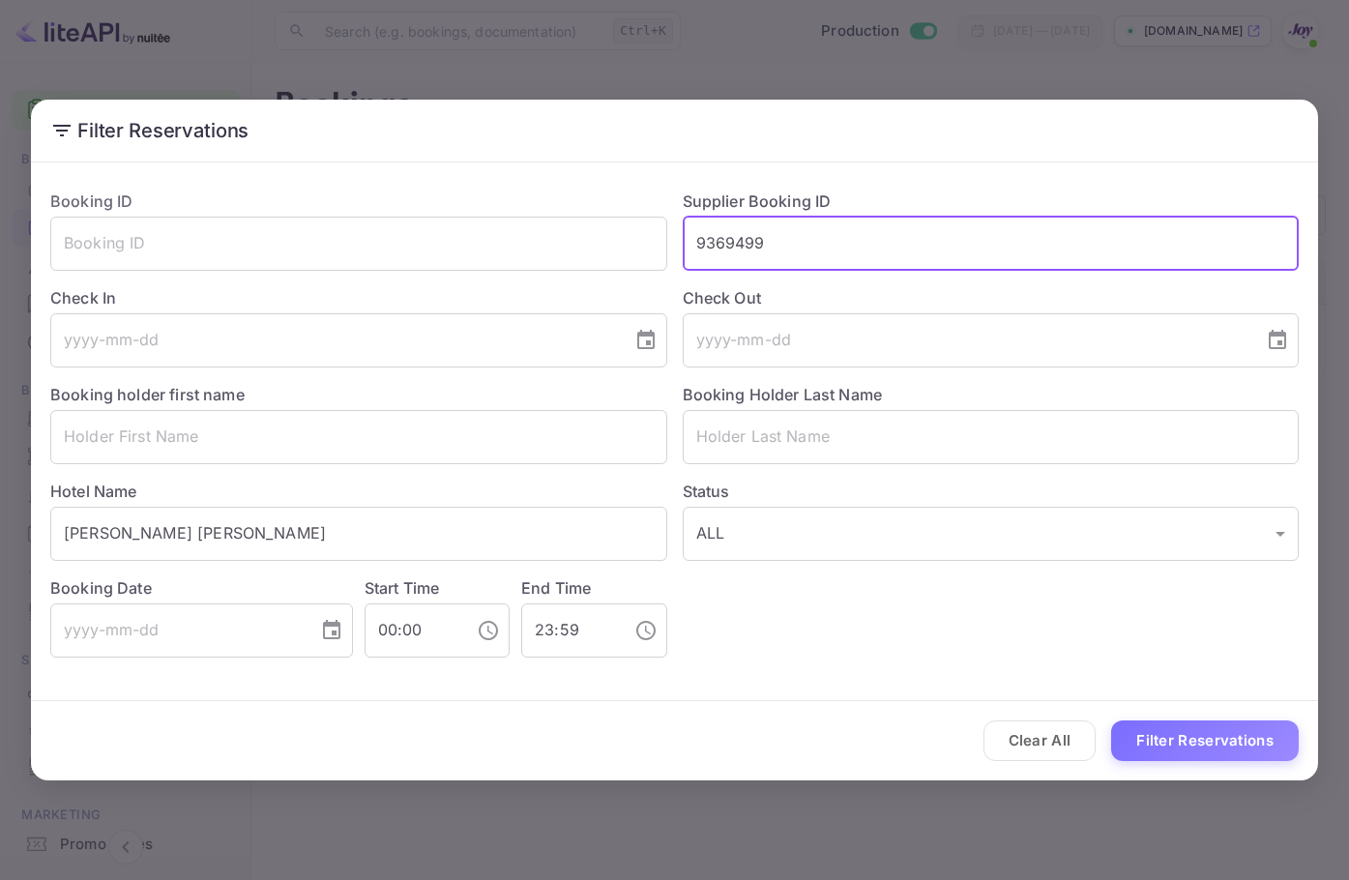
click at [780, 240] on input "9369499" at bounding box center [991, 244] width 617 height 54
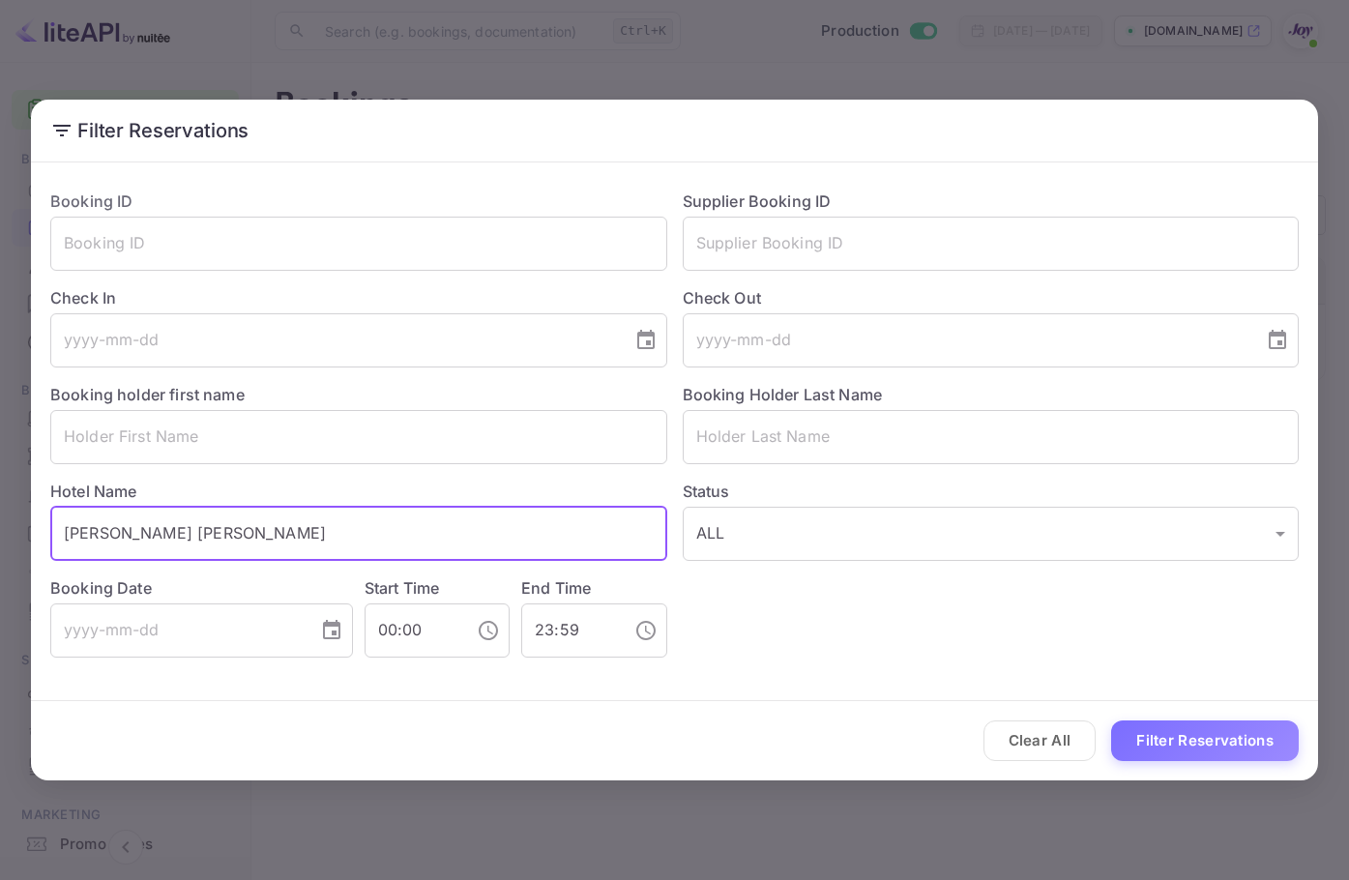
click at [396, 522] on input "[PERSON_NAME] [PERSON_NAME]" at bounding box center [358, 534] width 617 height 54
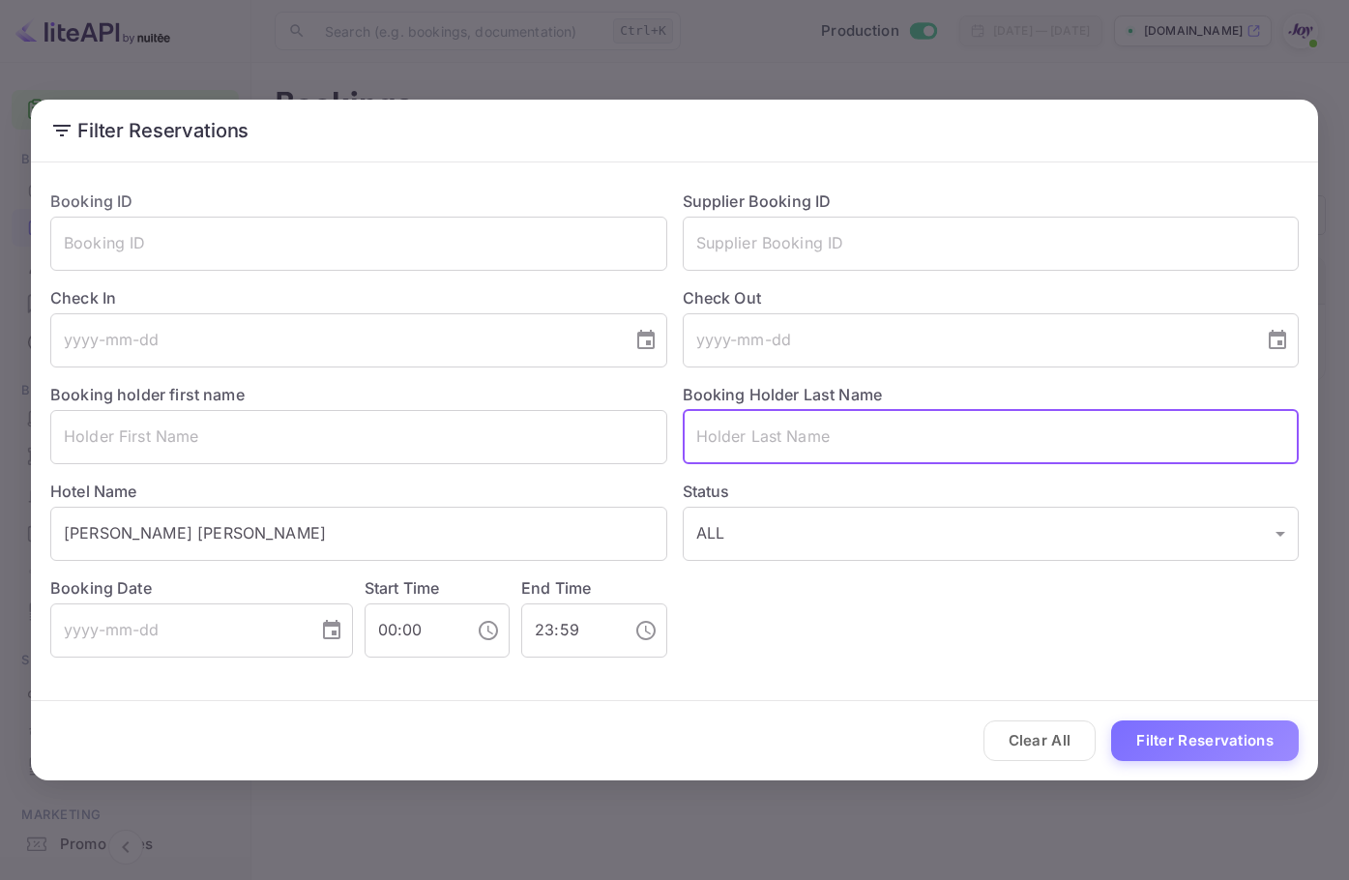
click at [737, 441] on input "text" at bounding box center [991, 437] width 617 height 54
paste input "[PERSON_NAME]"
type input "[PERSON_NAME]"
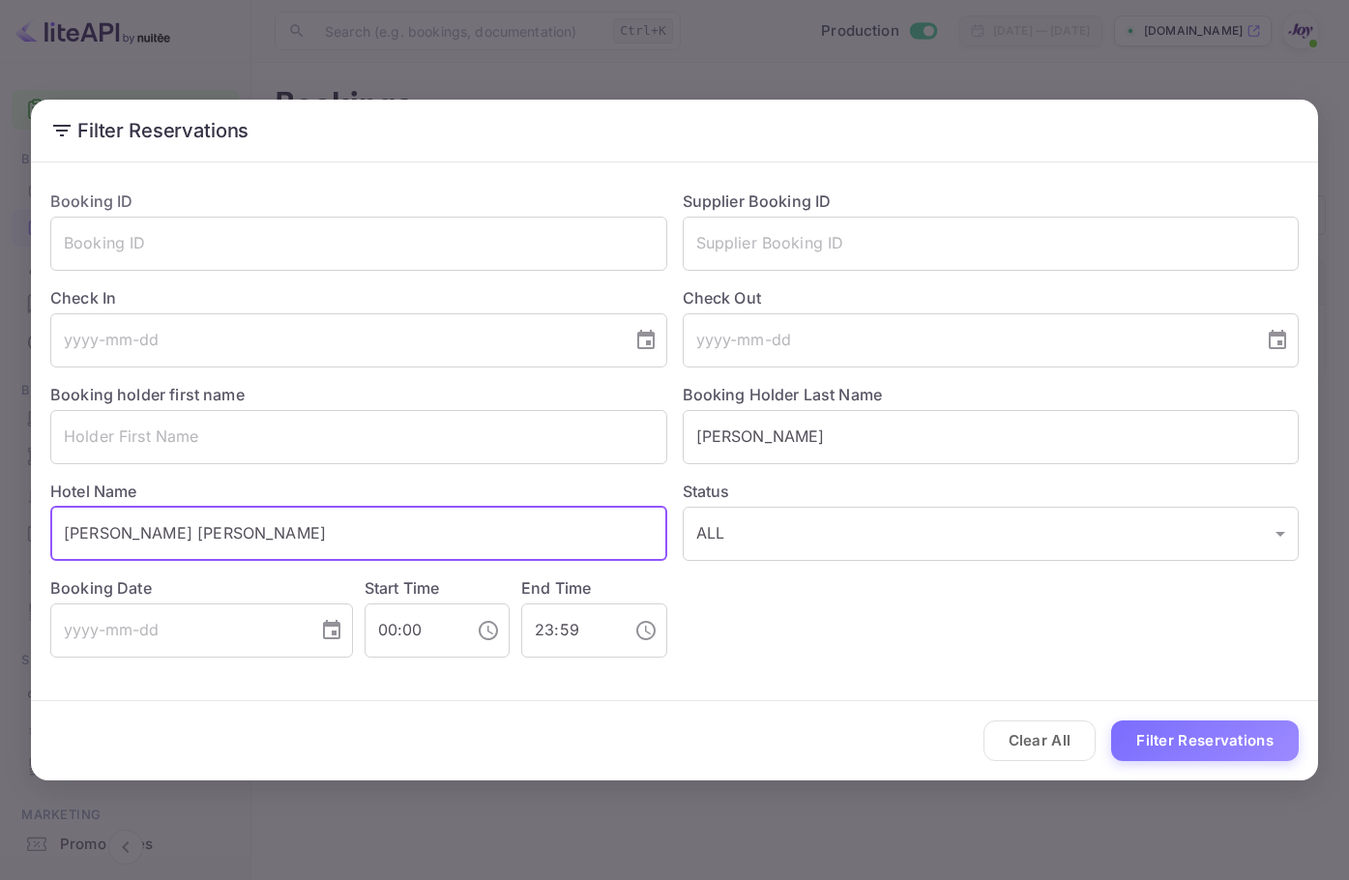
click at [388, 525] on input "[PERSON_NAME] [PERSON_NAME]" at bounding box center [358, 534] width 617 height 54
click at [387, 450] on input "text" at bounding box center [358, 437] width 617 height 54
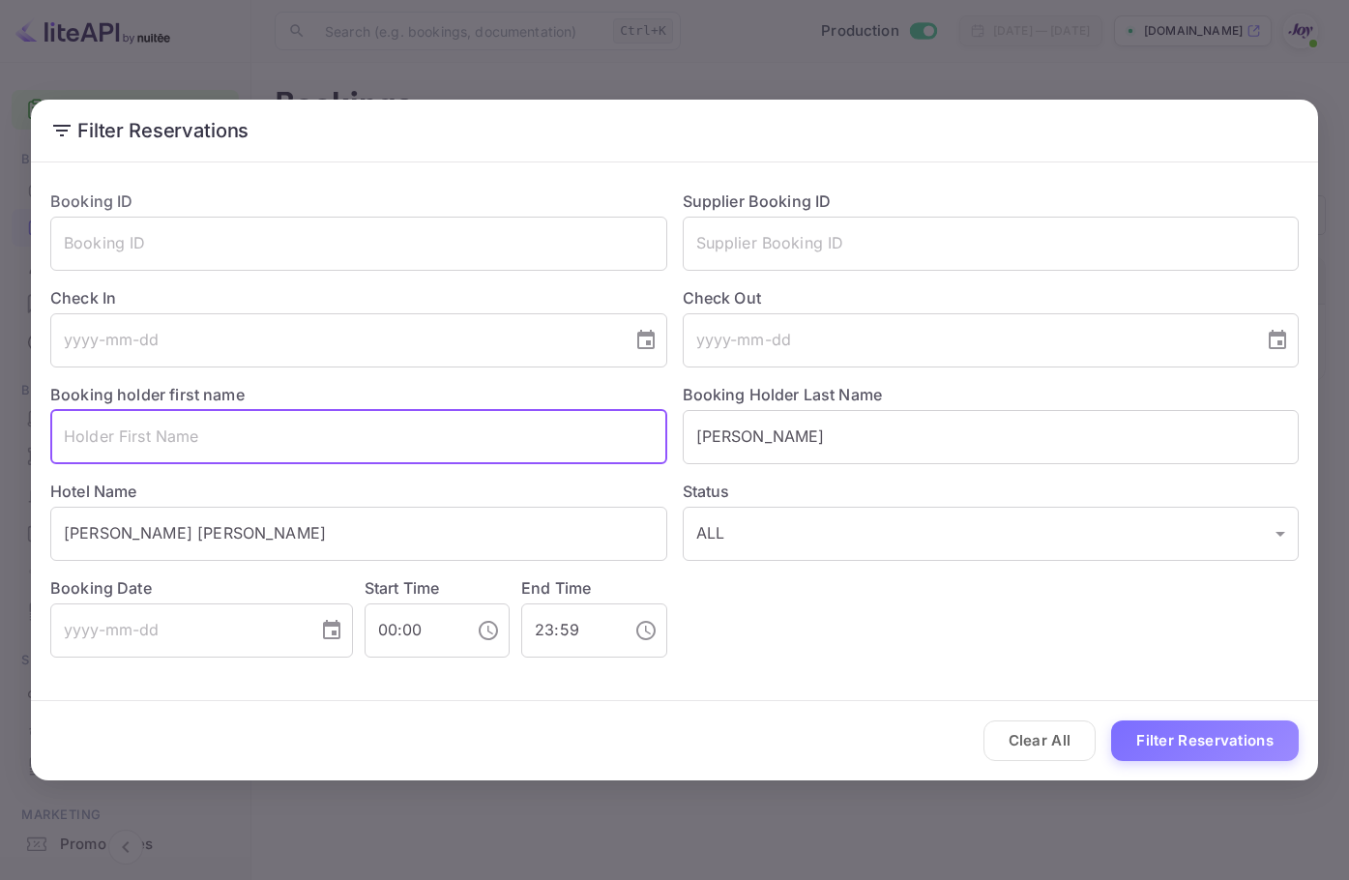
paste input "[PERSON_NAME] [PERSON_NAME]"
click at [236, 437] on input "[PERSON_NAME] [PERSON_NAME]" at bounding box center [358, 437] width 617 height 54
type input "[PERSON_NAME]"
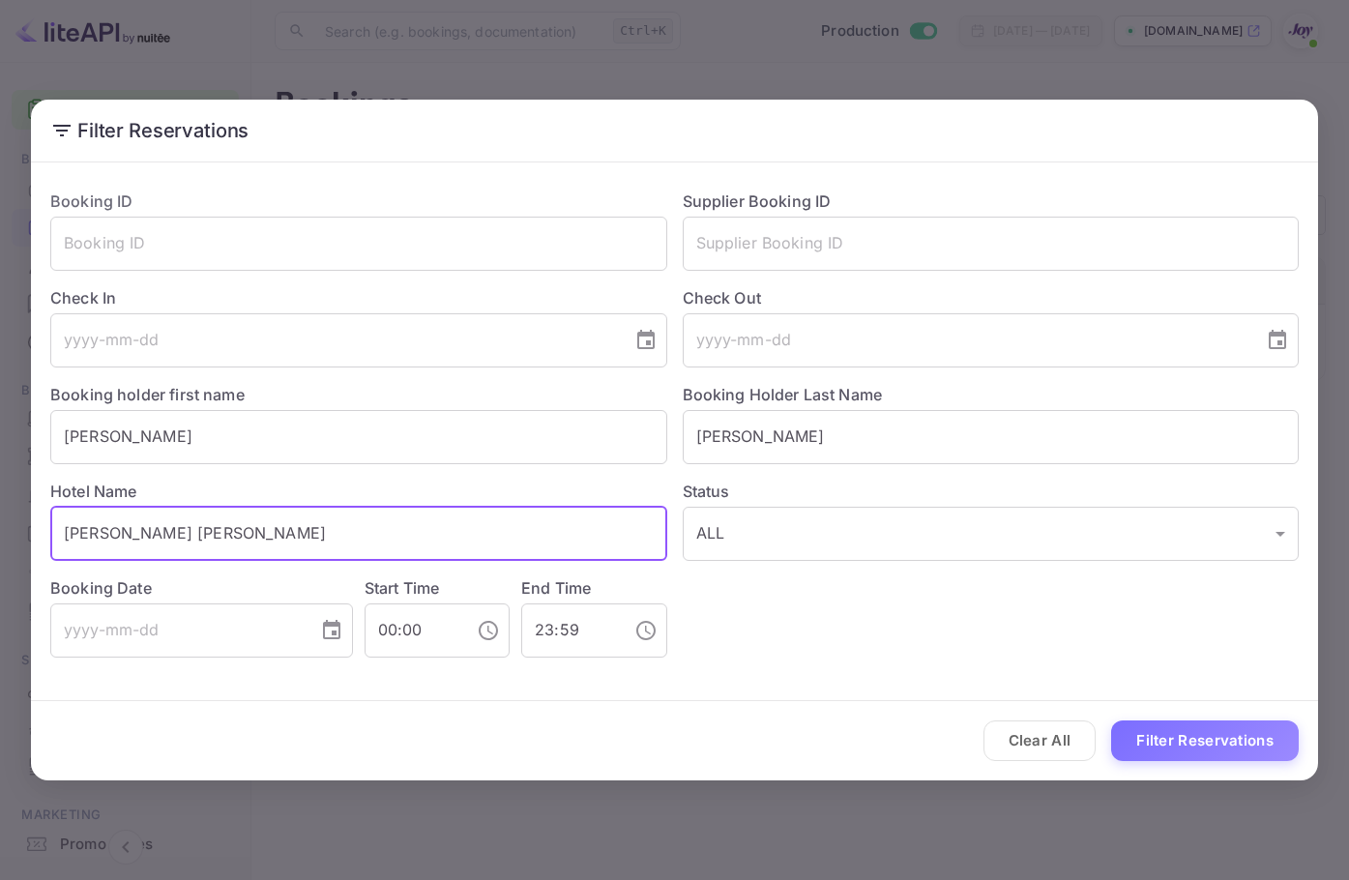
click at [356, 530] on input "[PERSON_NAME] [PERSON_NAME]" at bounding box center [358, 534] width 617 height 54
click at [1189, 737] on button "Filter Reservations" at bounding box center [1205, 741] width 188 height 42
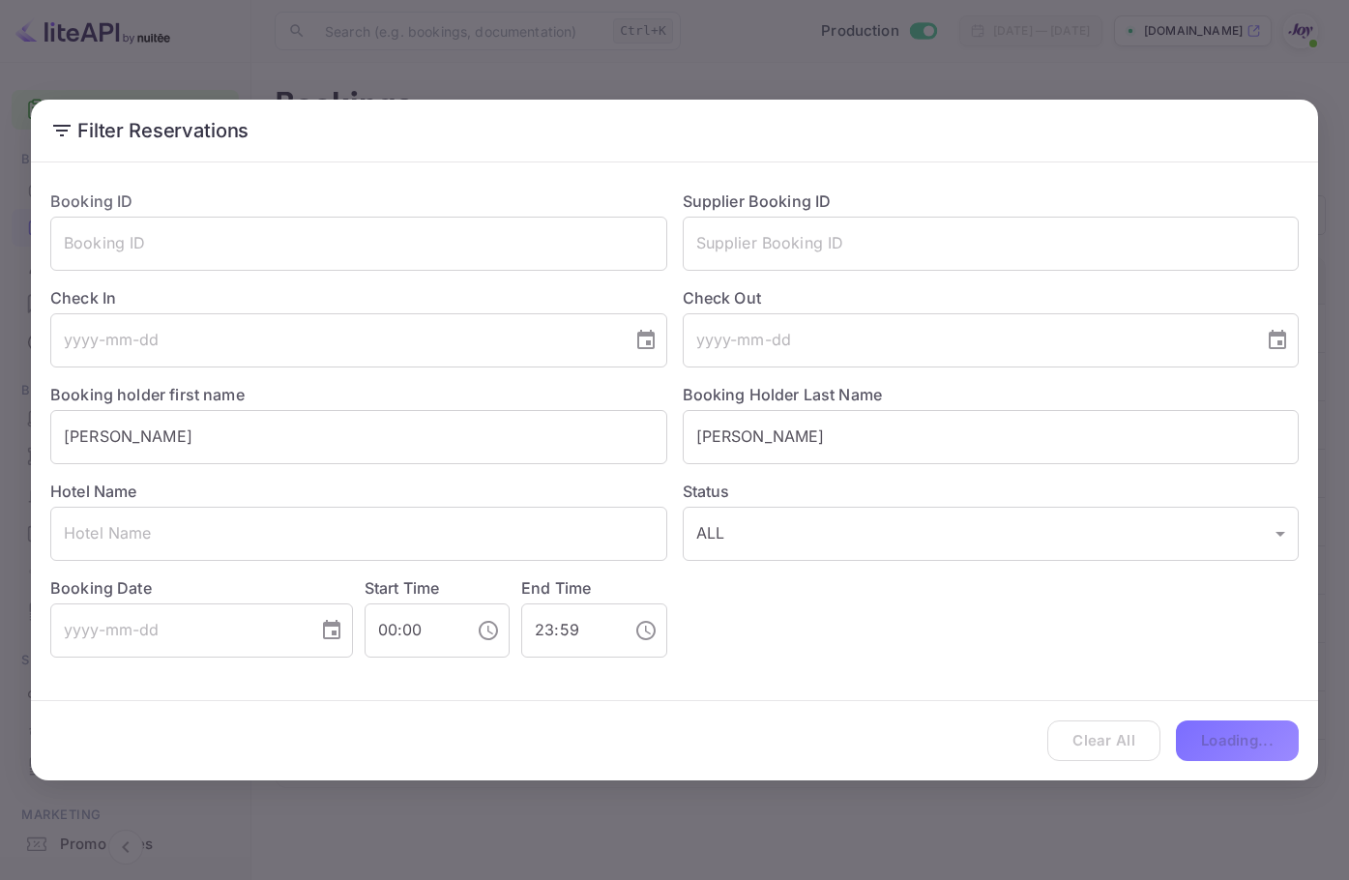
scroll to position [0, 0]
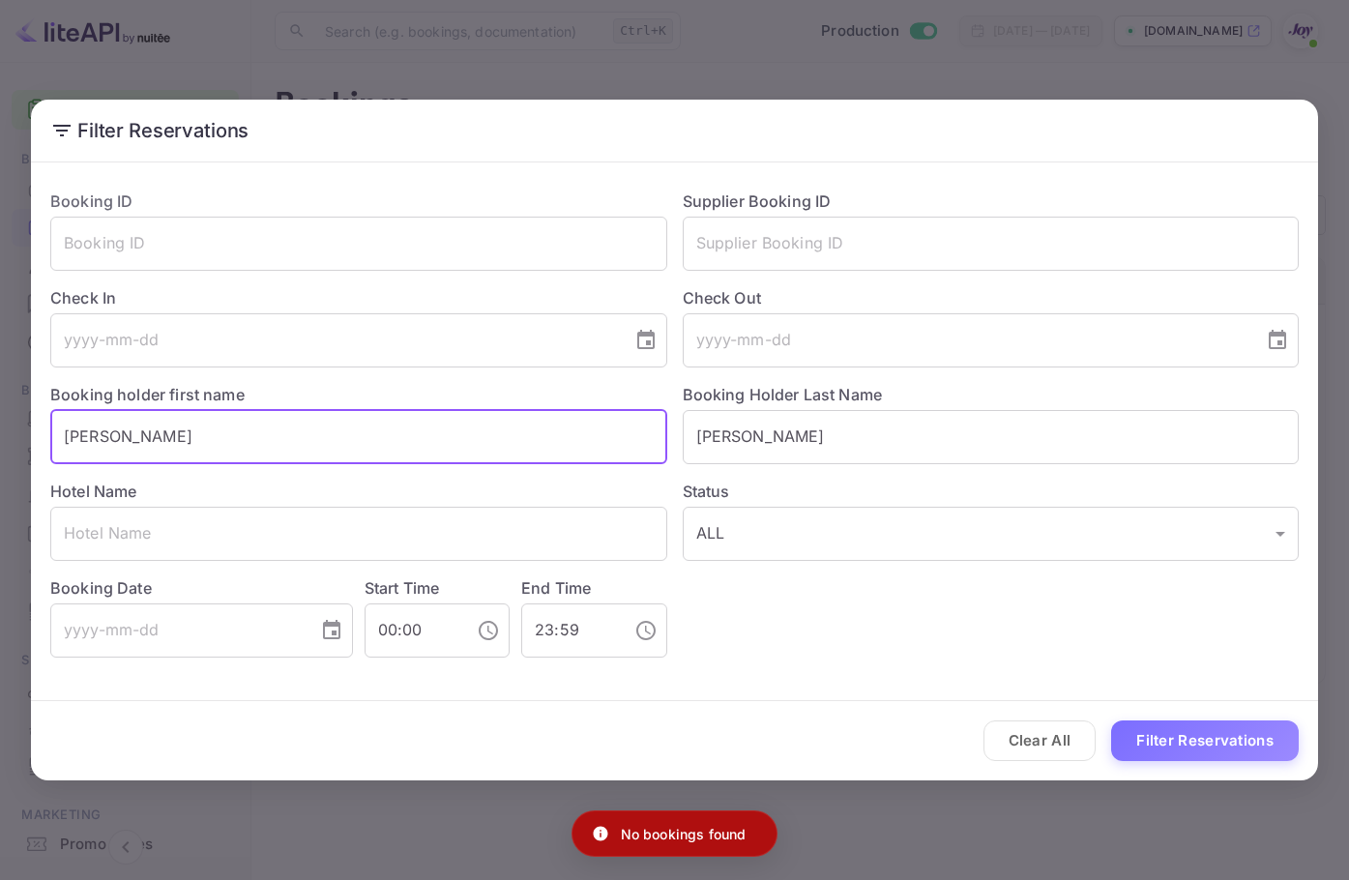
click at [159, 428] on input "[PERSON_NAME]" at bounding box center [358, 437] width 617 height 54
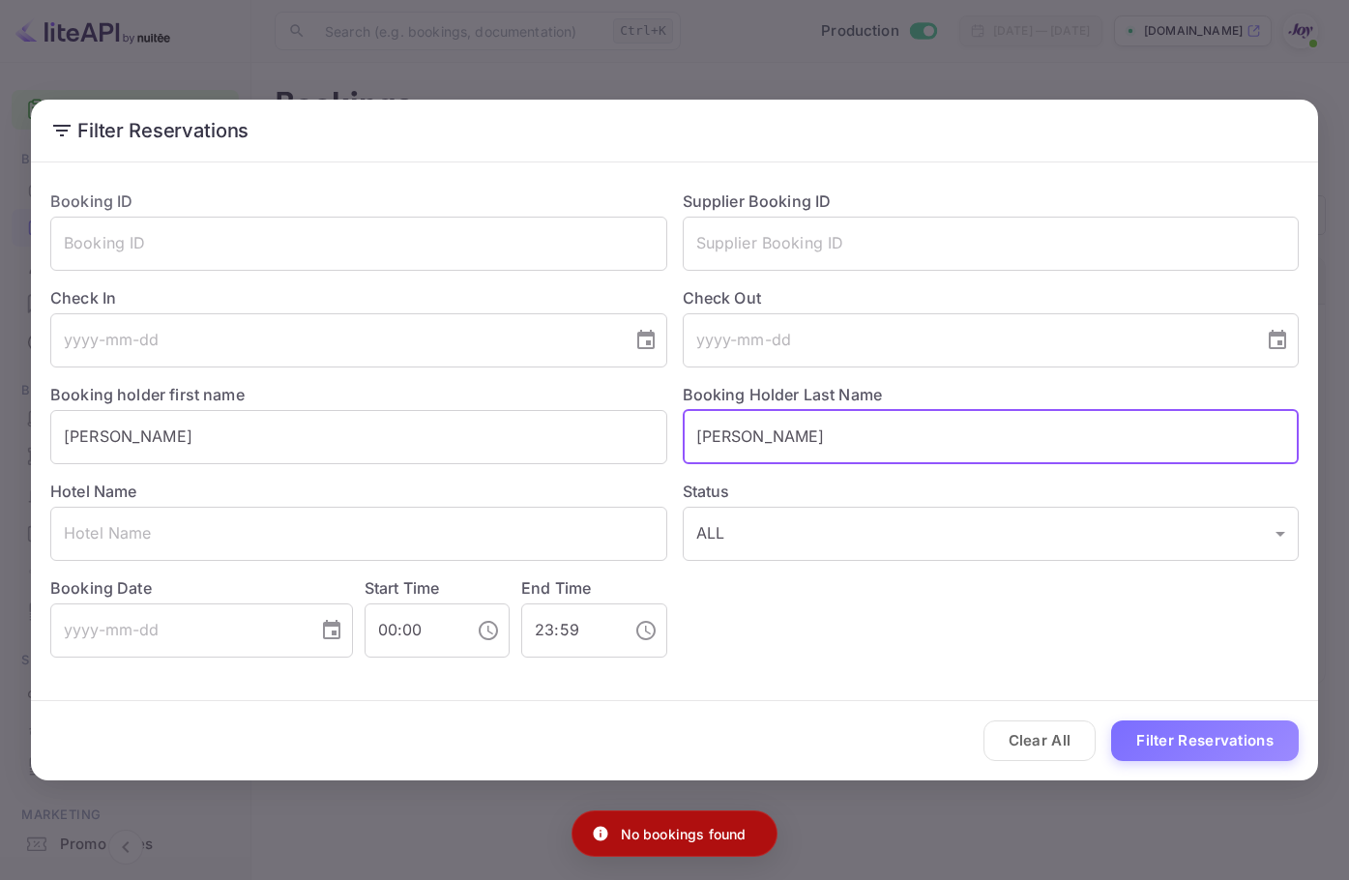
click at [686, 434] on input "[PERSON_NAME]" at bounding box center [991, 437] width 617 height 54
paste input "SACO"
type input "[PERSON_NAME]"
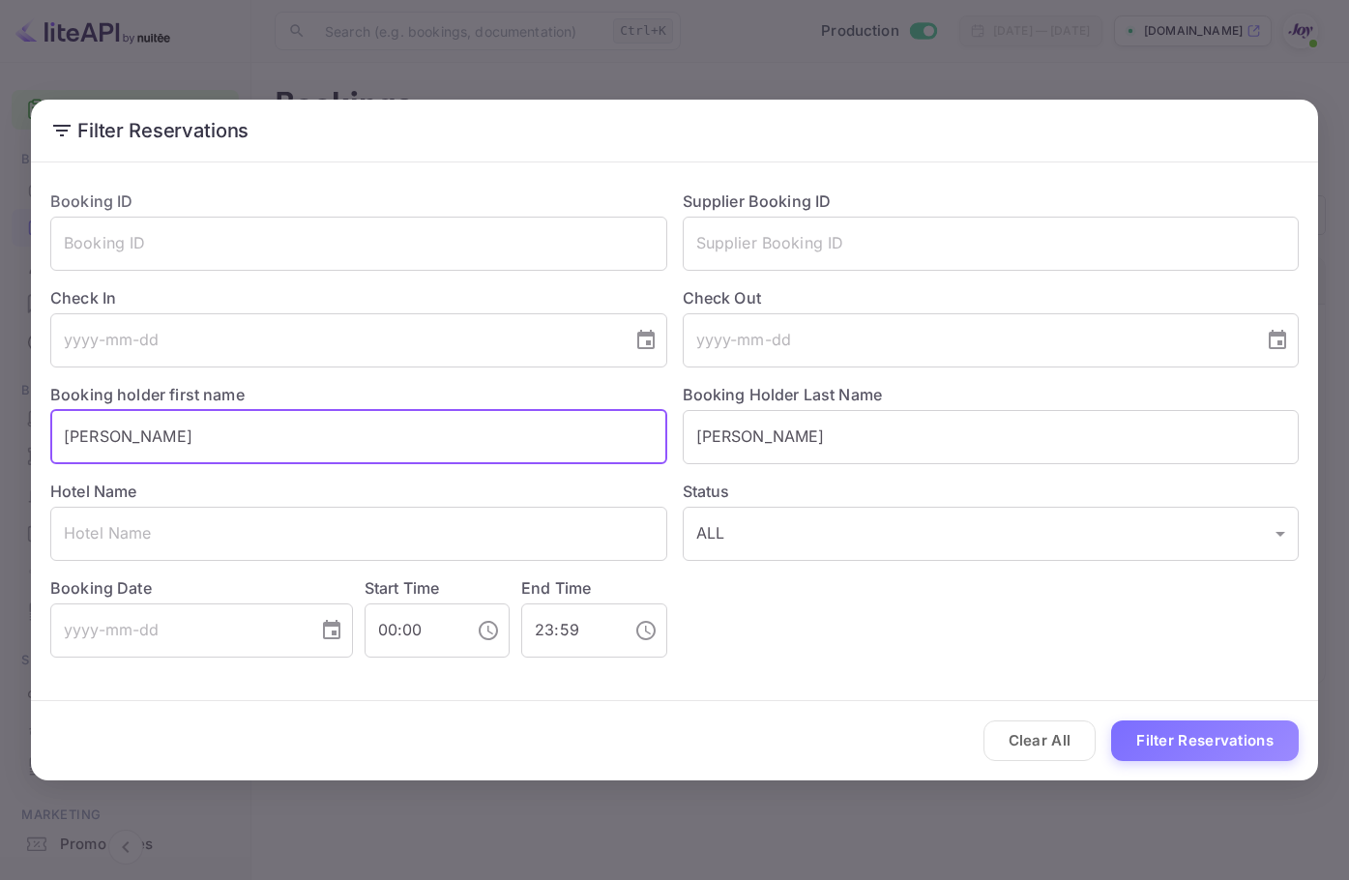
click at [487, 447] on input "[PERSON_NAME]" at bounding box center [358, 437] width 617 height 54
type input "[PERSON_NAME]"
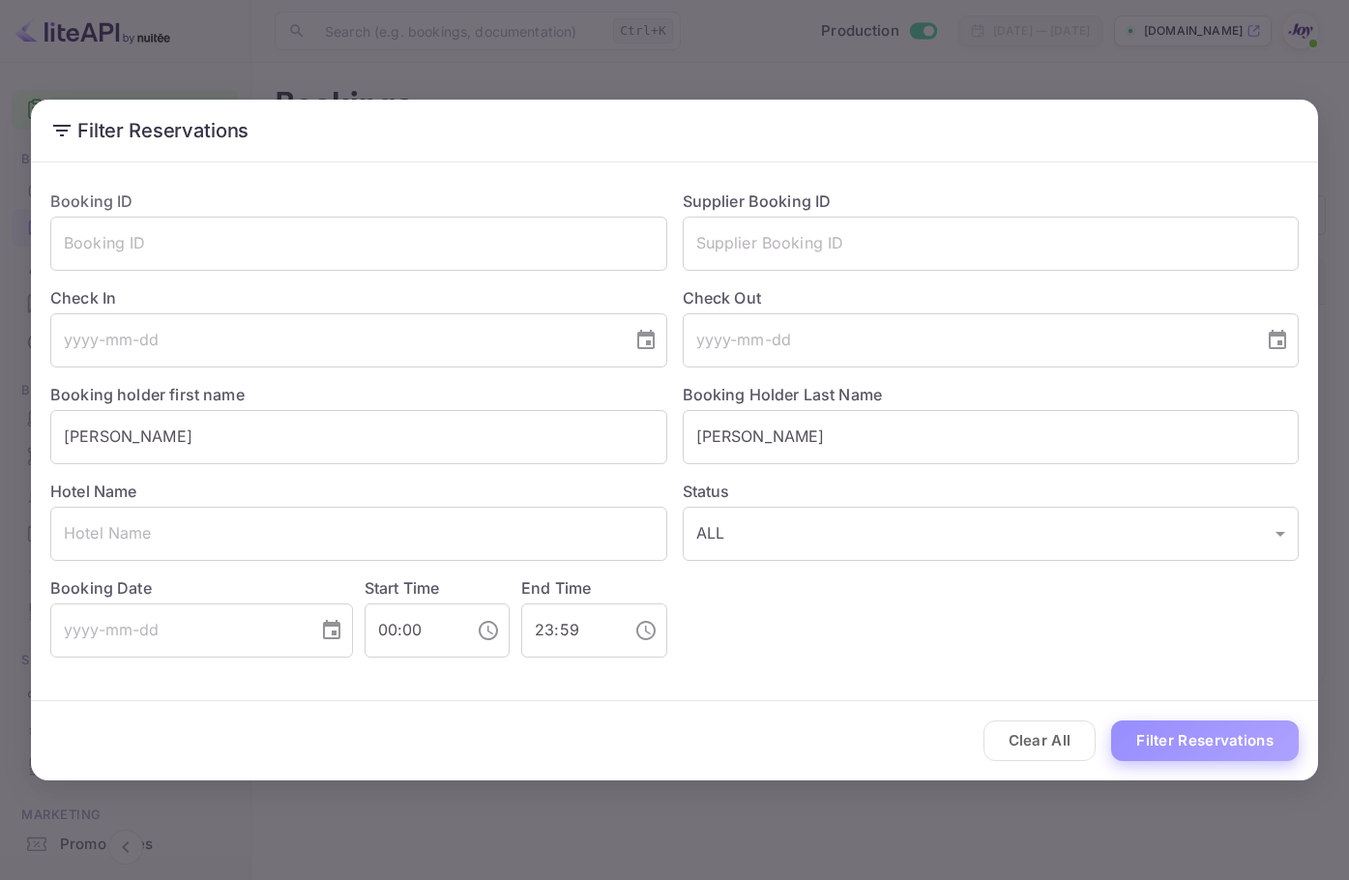
click at [1169, 745] on button "Filter Reservations" at bounding box center [1205, 741] width 188 height 42
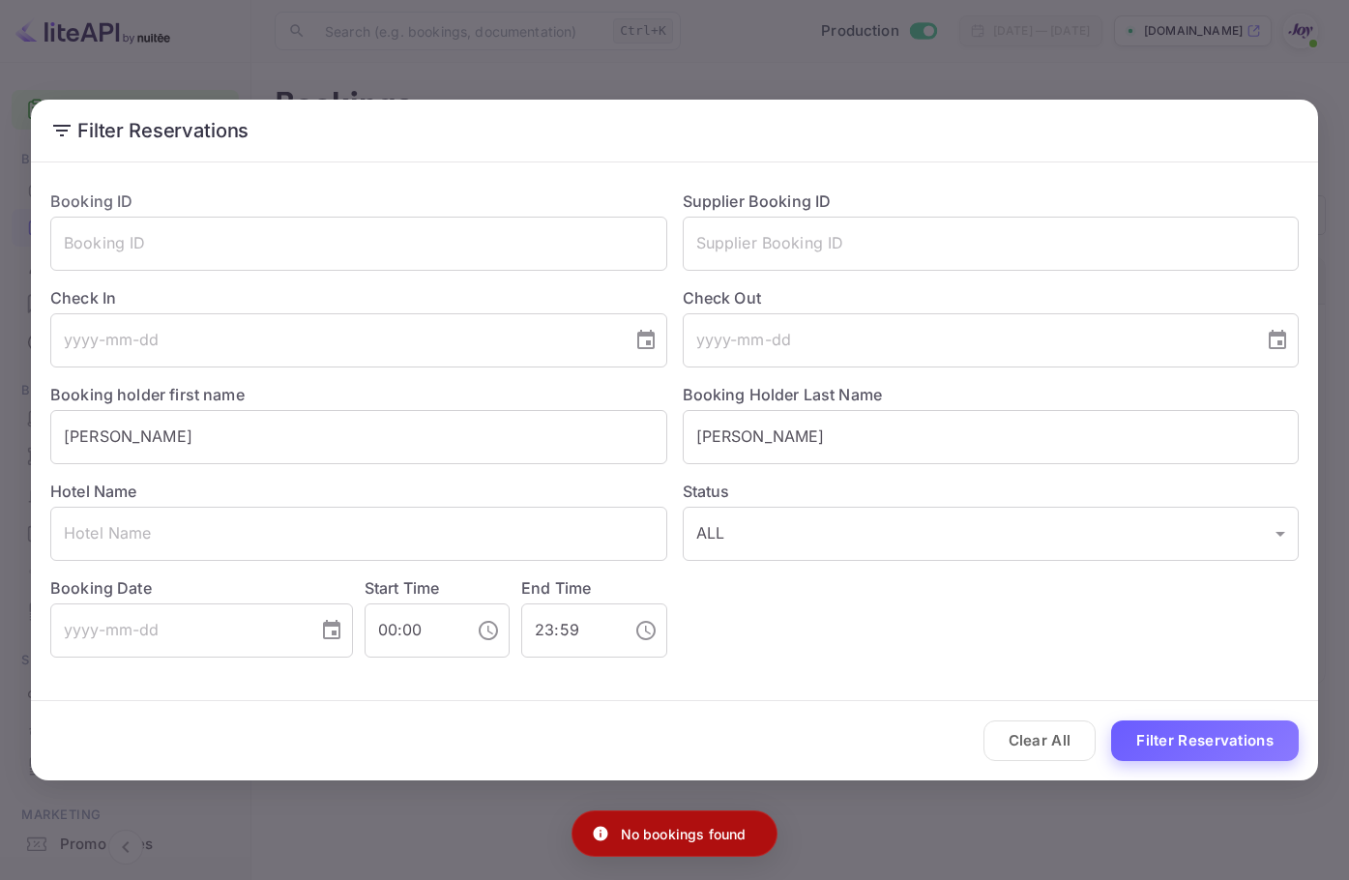
drag, startPoint x: 1180, startPoint y: 806, endPoint x: 1149, endPoint y: 735, distance: 77.1
click at [1176, 806] on div "Filter Reservations Booking ID ​ Supplier Booking ID ​ Check In ​ Check Out ​ B…" at bounding box center [674, 440] width 1349 height 880
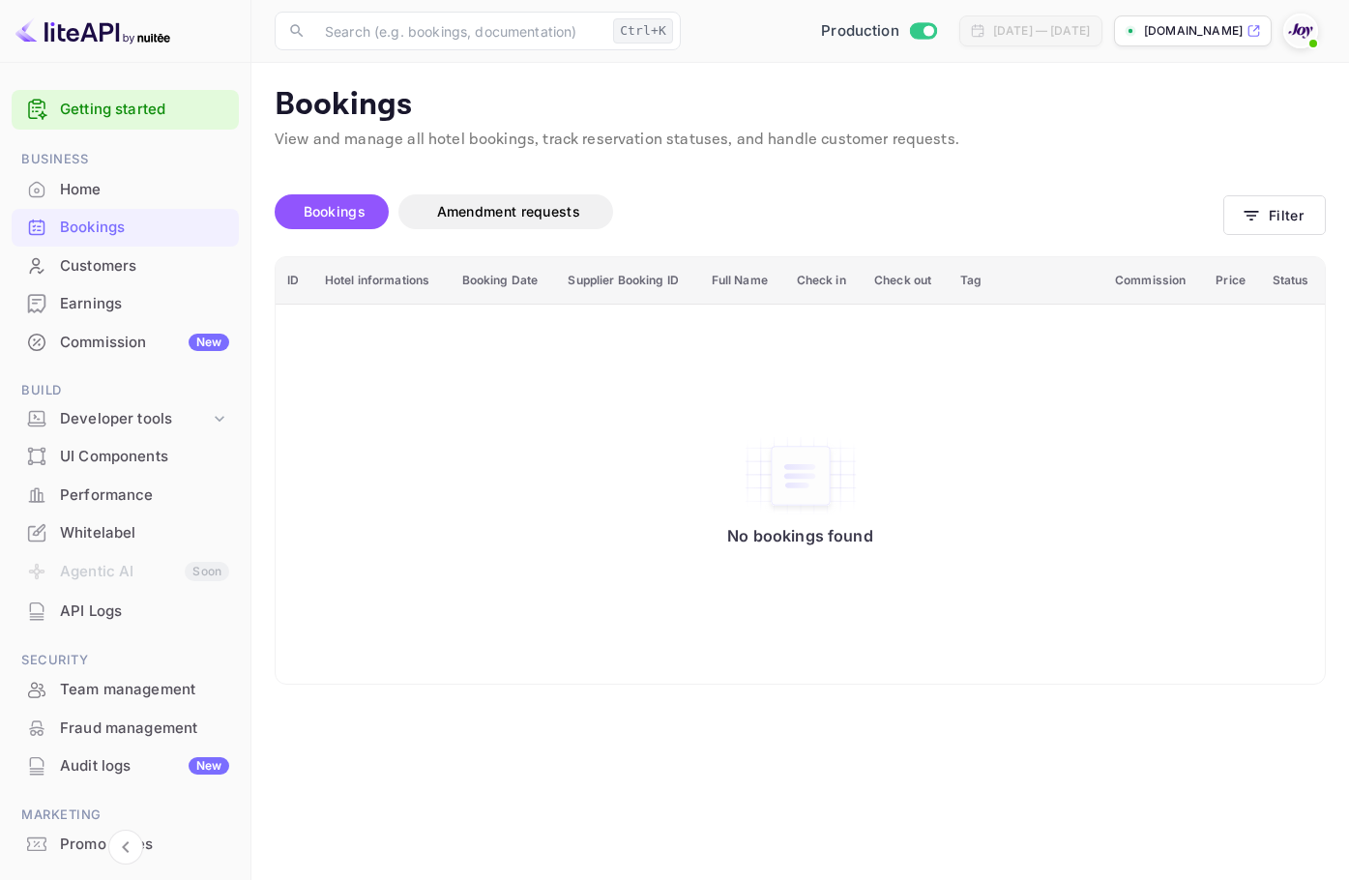
click at [142, 214] on div "Bookings" at bounding box center [125, 228] width 227 height 38
click at [1259, 220] on icon "button" at bounding box center [1251, 215] width 19 height 19
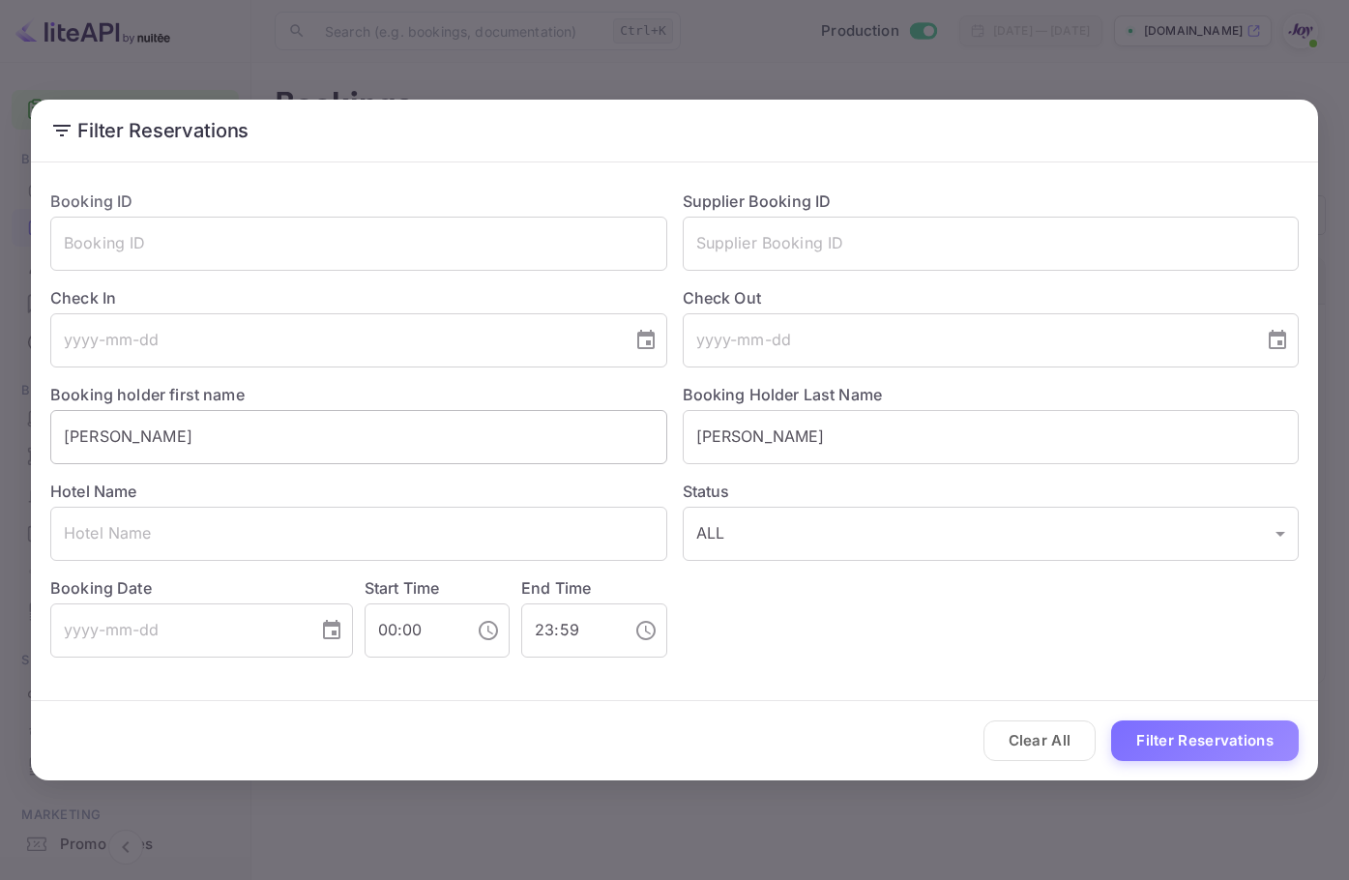
click at [531, 413] on input "[PERSON_NAME]" at bounding box center [358, 437] width 617 height 54
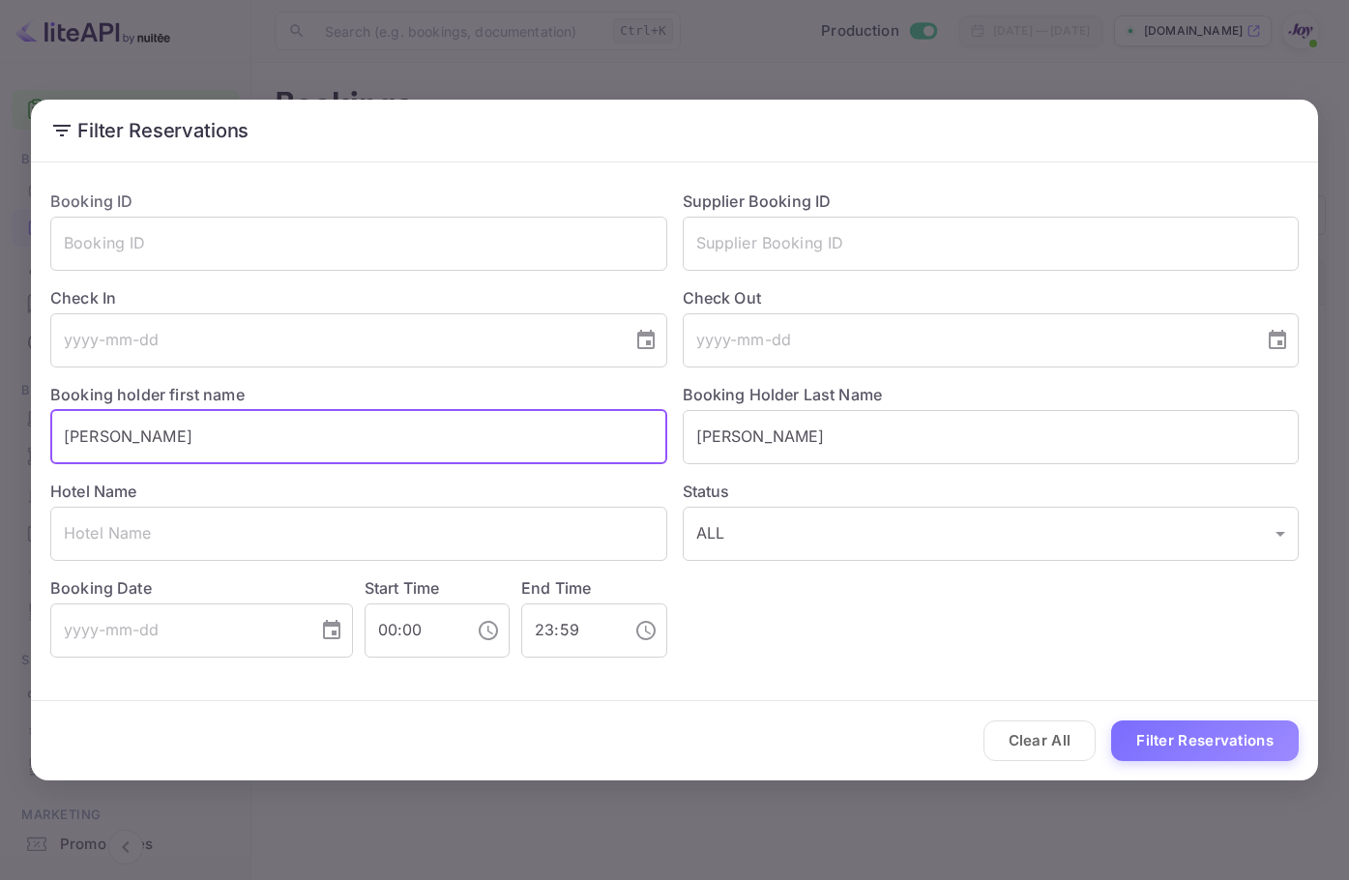
click at [531, 413] on input "[PERSON_NAME]" at bounding box center [358, 437] width 617 height 54
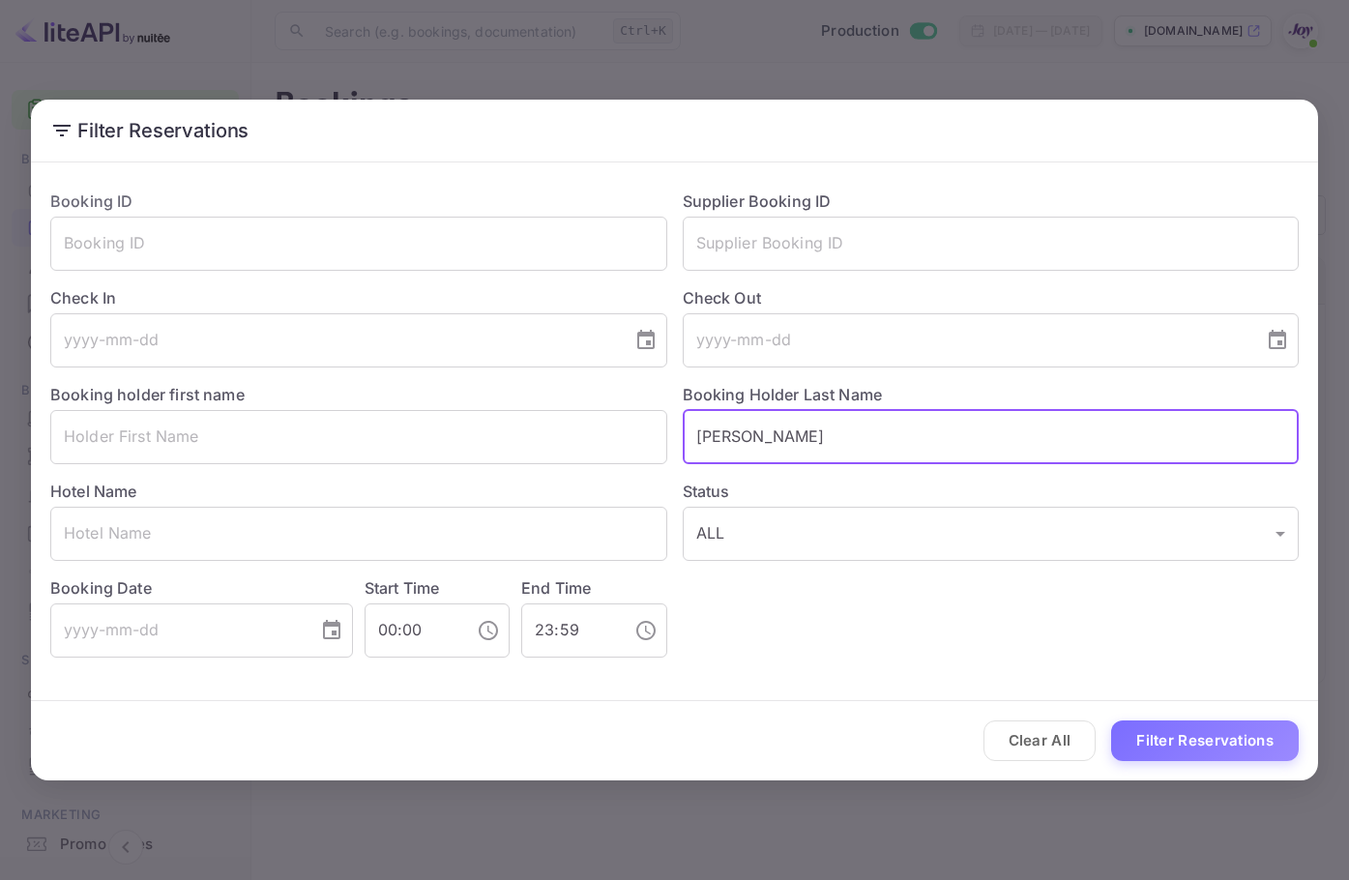
click at [843, 441] on input "[PERSON_NAME]" at bounding box center [991, 437] width 617 height 54
click at [843, 441] on input "text" at bounding box center [991, 437] width 617 height 54
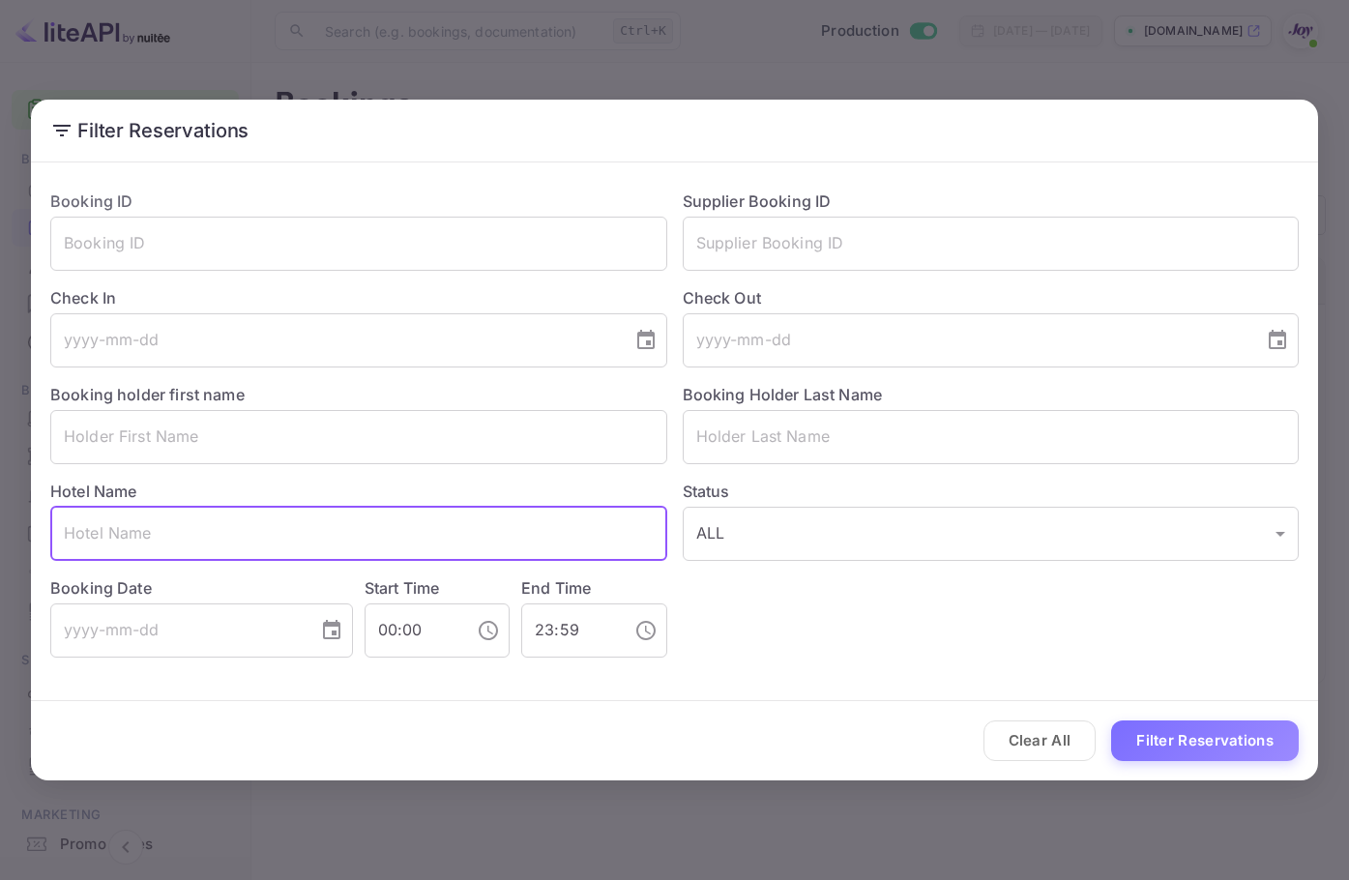
click at [487, 517] on input "text" at bounding box center [358, 534] width 617 height 54
paste input "EL SANT CUGAT"
type input "EL SANT CUGAT"
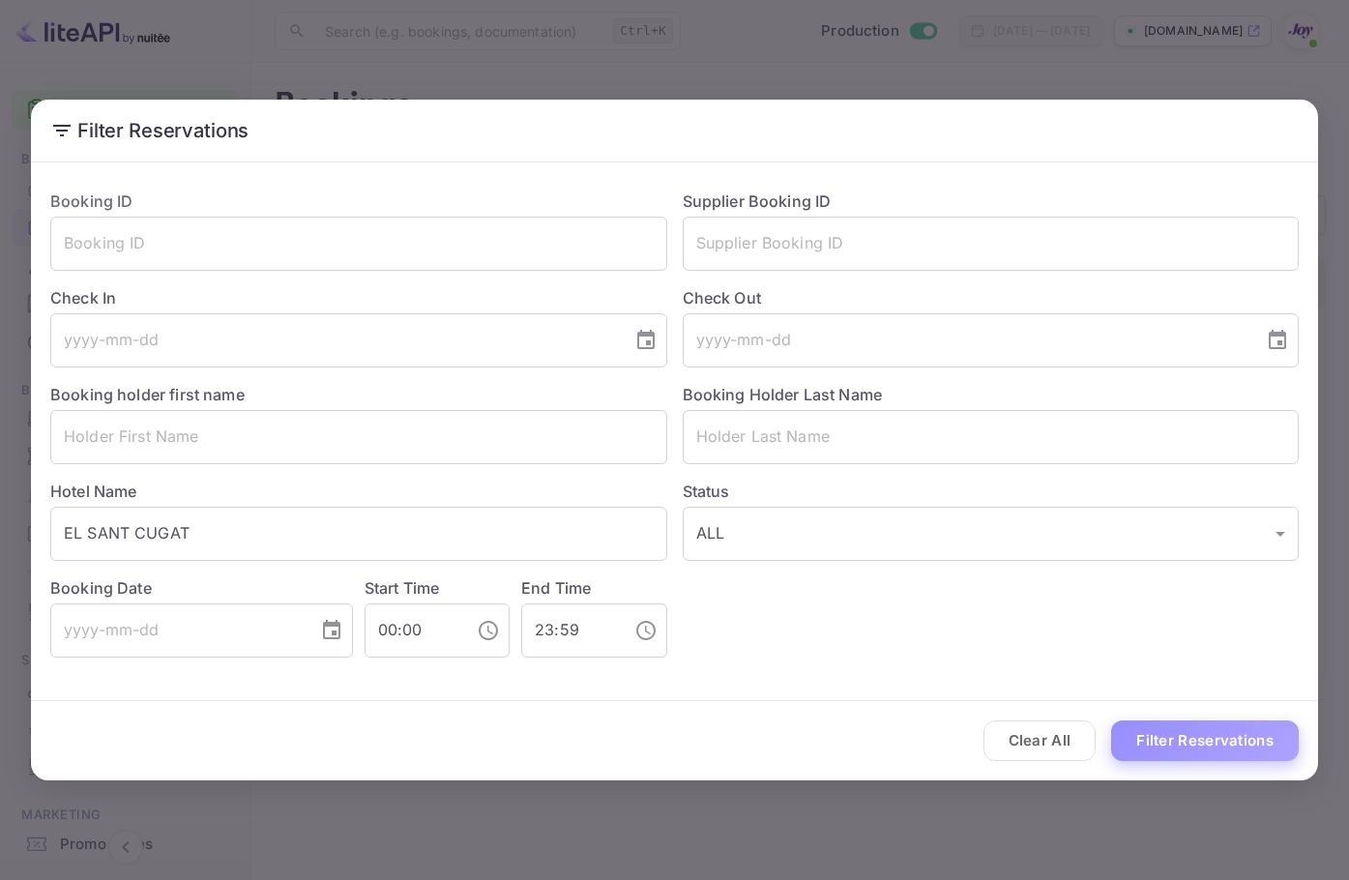
click at [1222, 734] on button "Filter Reservations" at bounding box center [1205, 741] width 188 height 42
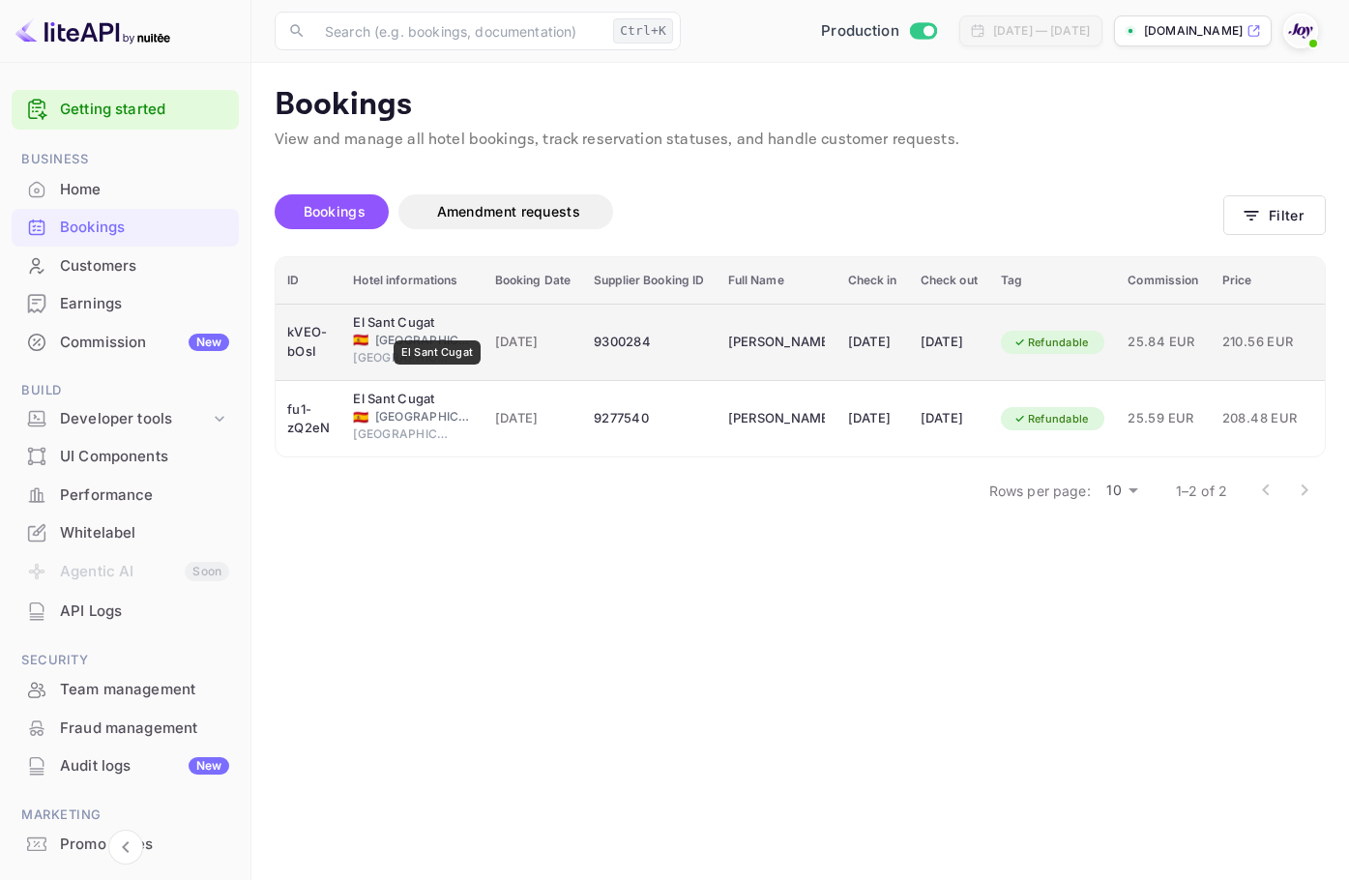
click at [436, 327] on div "El Sant Cugat" at bounding box center [401, 322] width 97 height 19
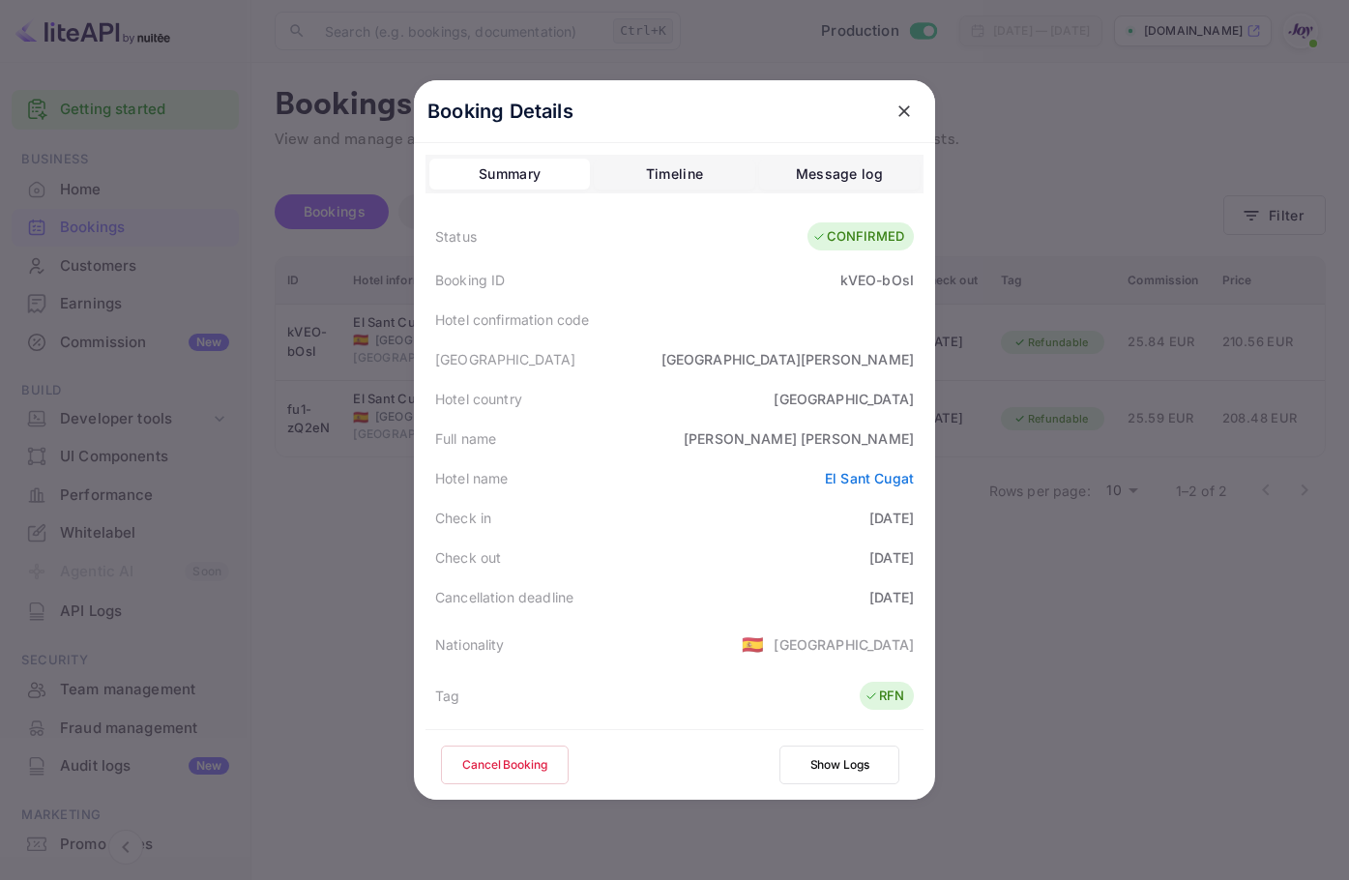
click at [1061, 555] on div at bounding box center [674, 440] width 1349 height 880
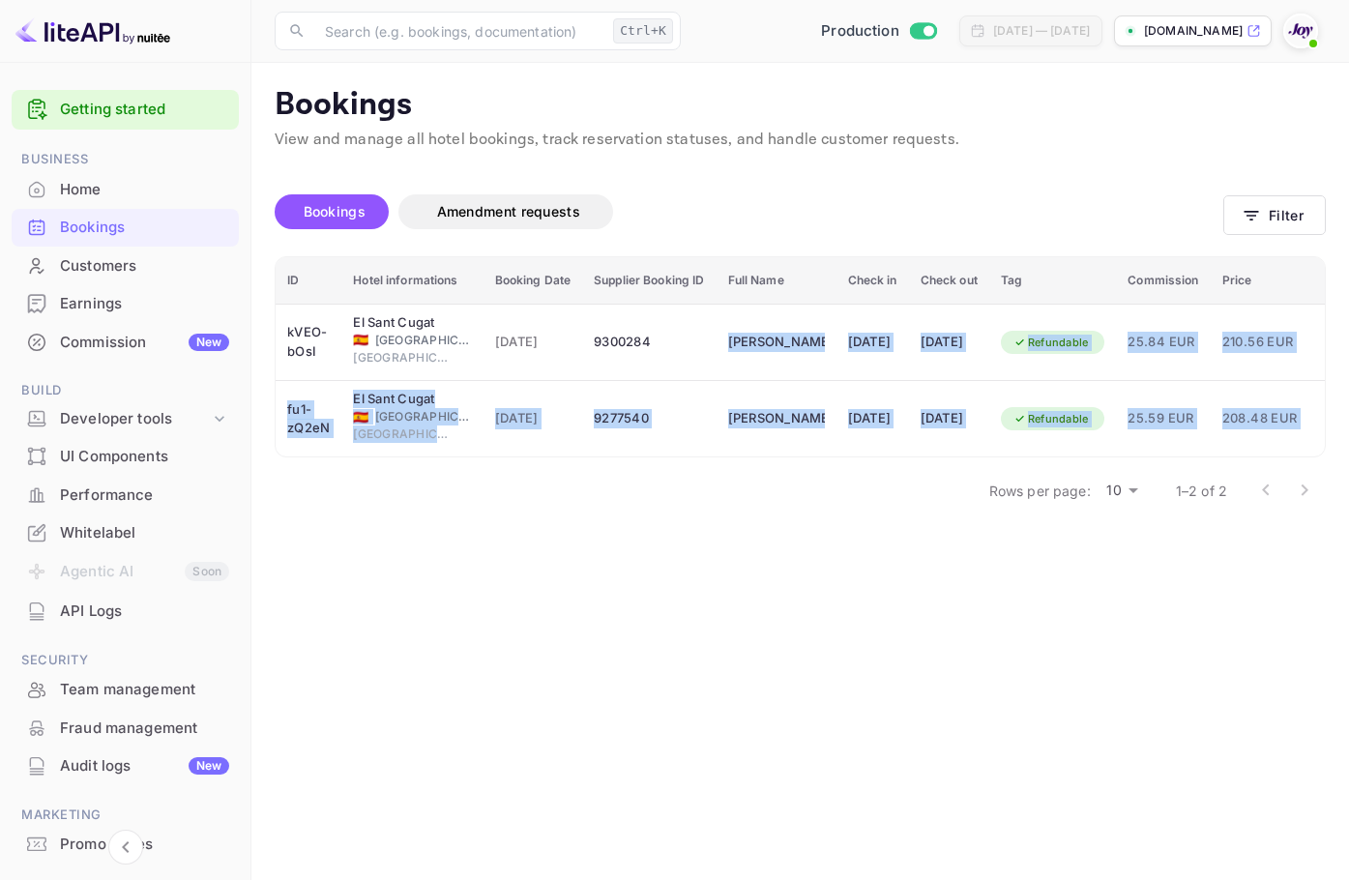
drag, startPoint x: 718, startPoint y: 350, endPoint x: 890, endPoint y: 590, distance: 295.2
click at [890, 590] on main "Bookings View and manage all hotel bookings, track reservation statuses, and ha…" at bounding box center [800, 471] width 1098 height 817
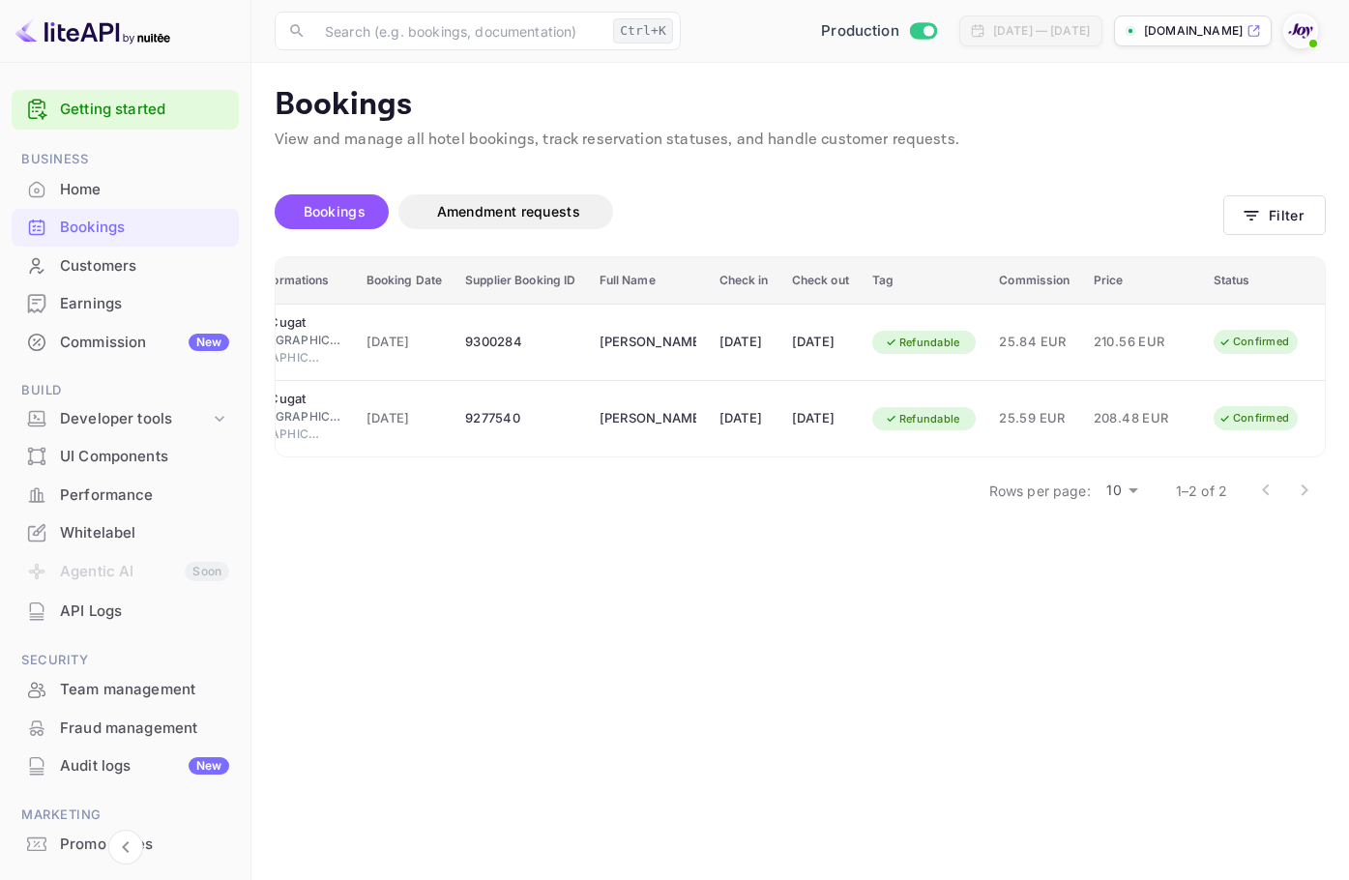
scroll to position [0, 7]
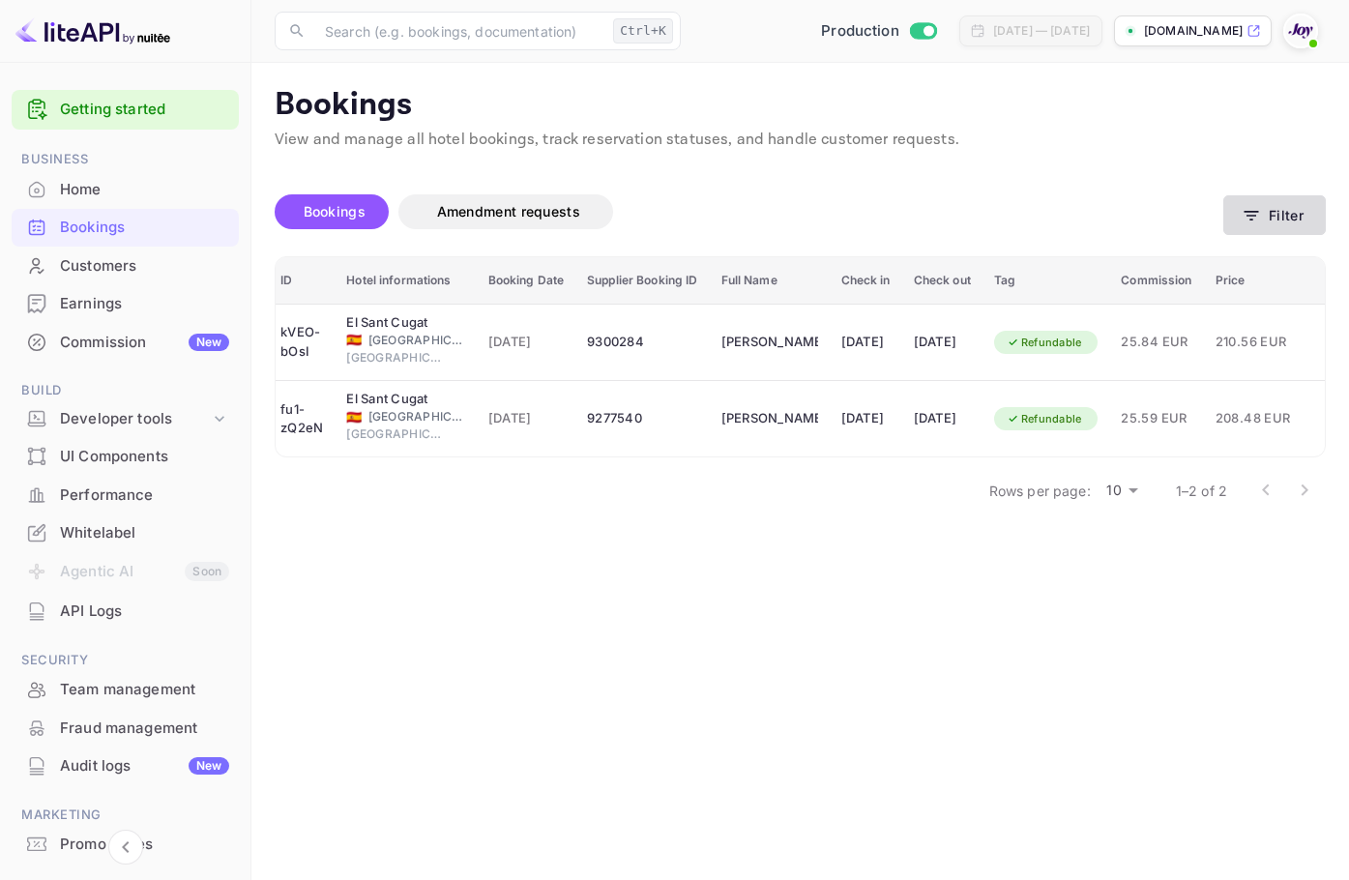
click at [1279, 217] on button "Filter" at bounding box center [1274, 215] width 103 height 40
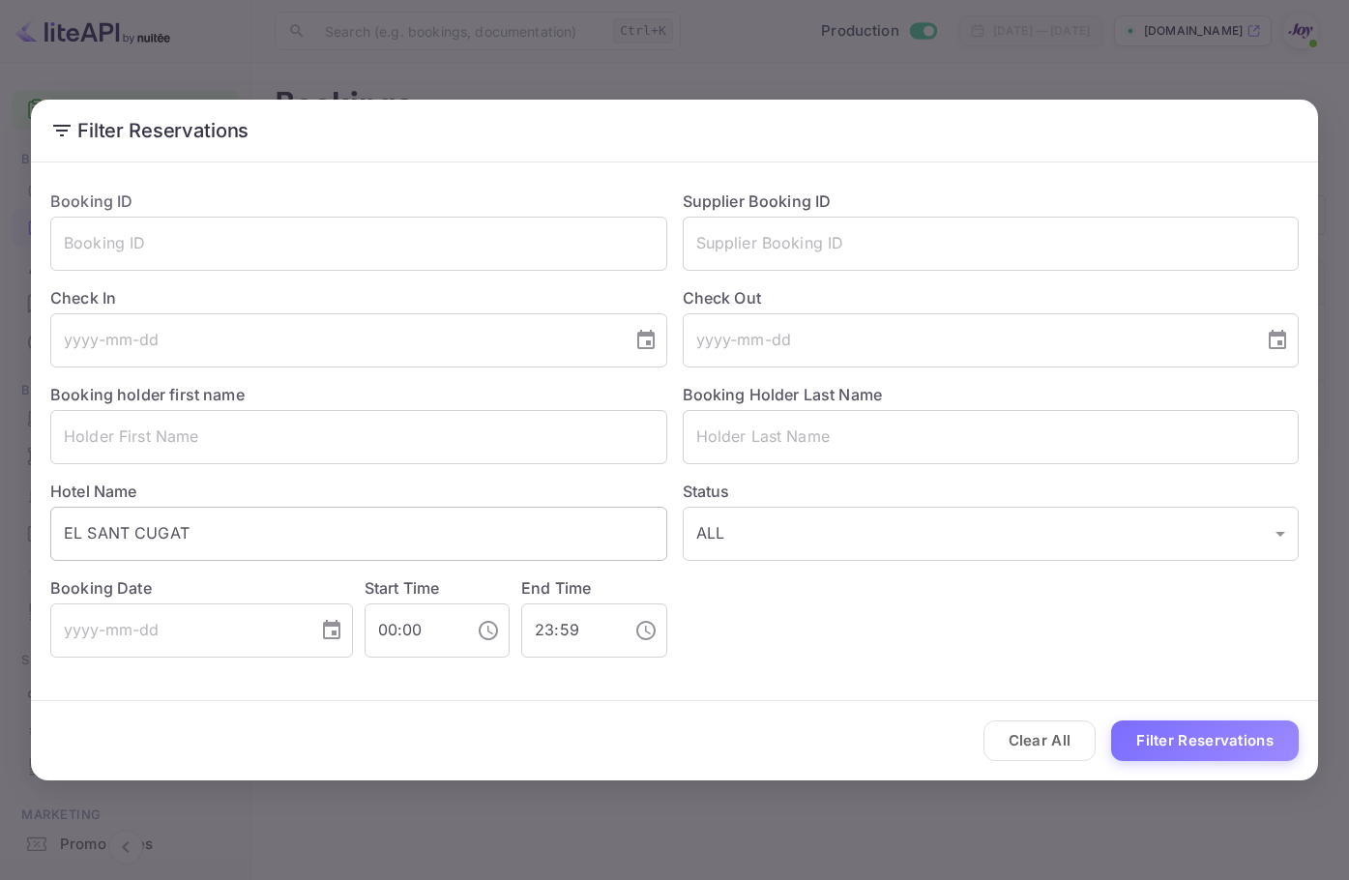
click at [437, 543] on input "EL SANT CUGAT" at bounding box center [358, 534] width 617 height 54
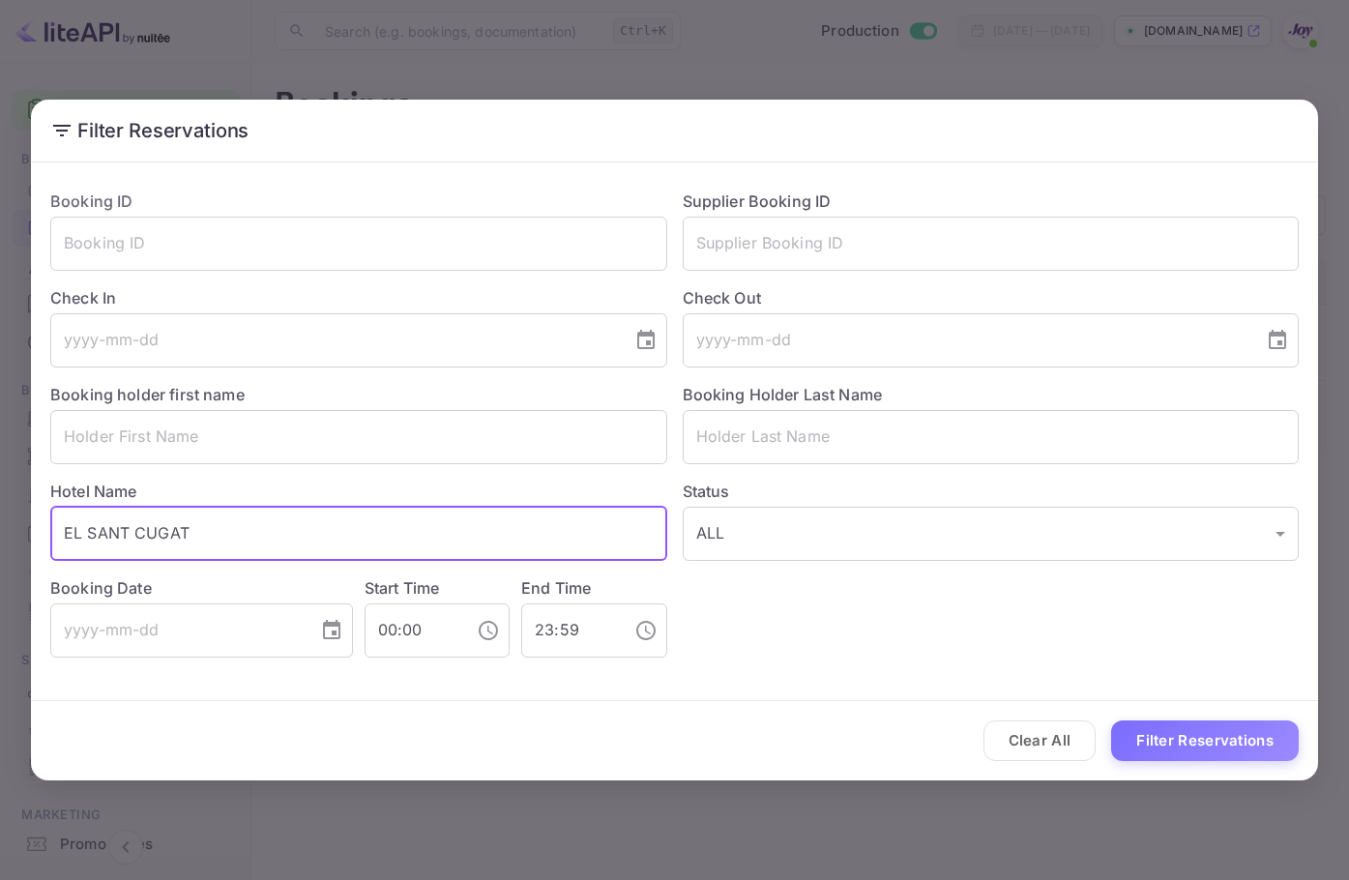
click at [437, 543] on input "EL SANT CUGAT" at bounding box center [358, 534] width 617 height 54
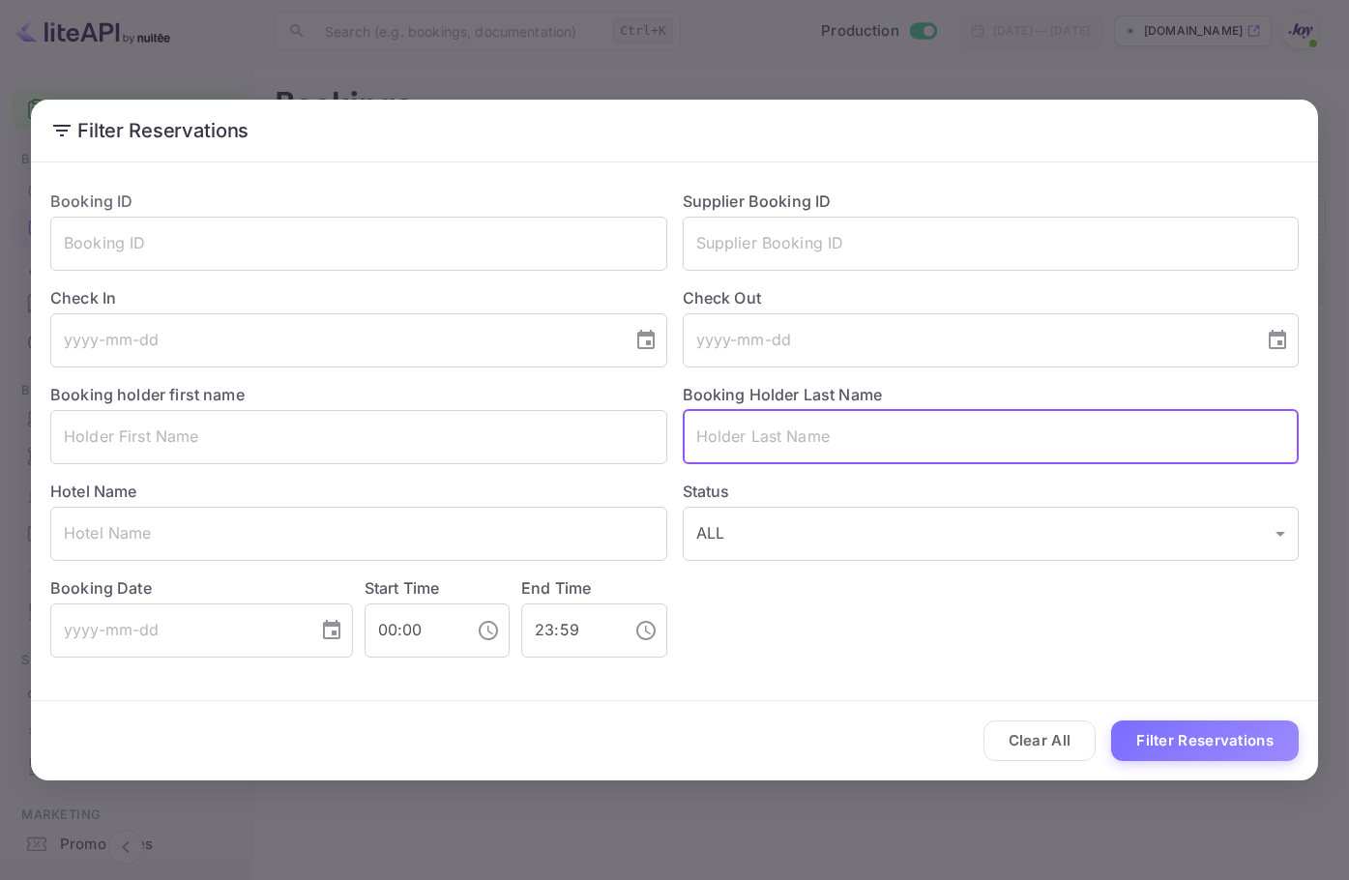
click at [820, 445] on input "text" at bounding box center [991, 437] width 617 height 54
type input "Saco"
click at [1142, 734] on button "Filter Reservations" at bounding box center [1205, 741] width 188 height 42
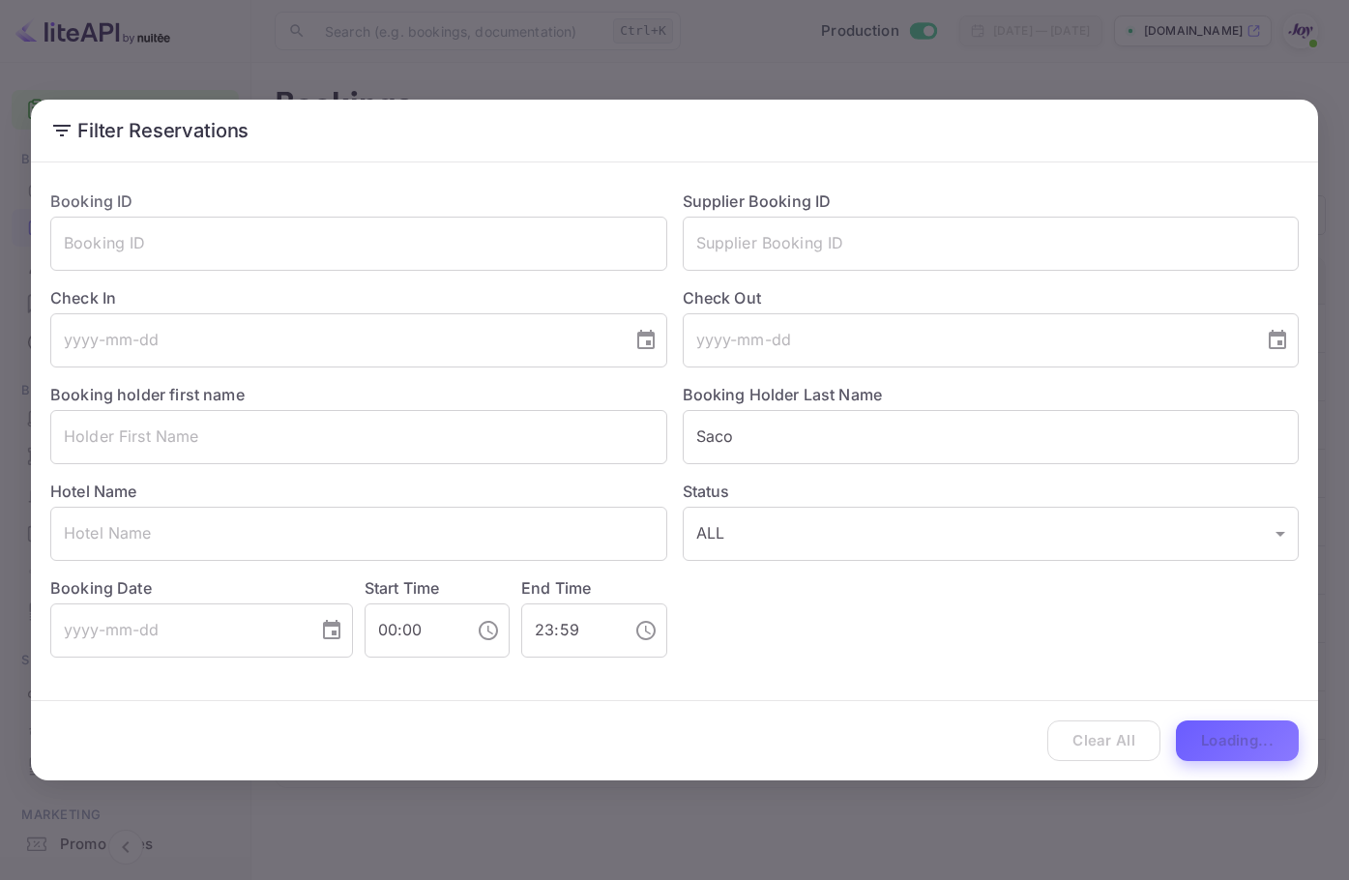
scroll to position [0, 0]
